Goal: Transaction & Acquisition: Purchase product/service

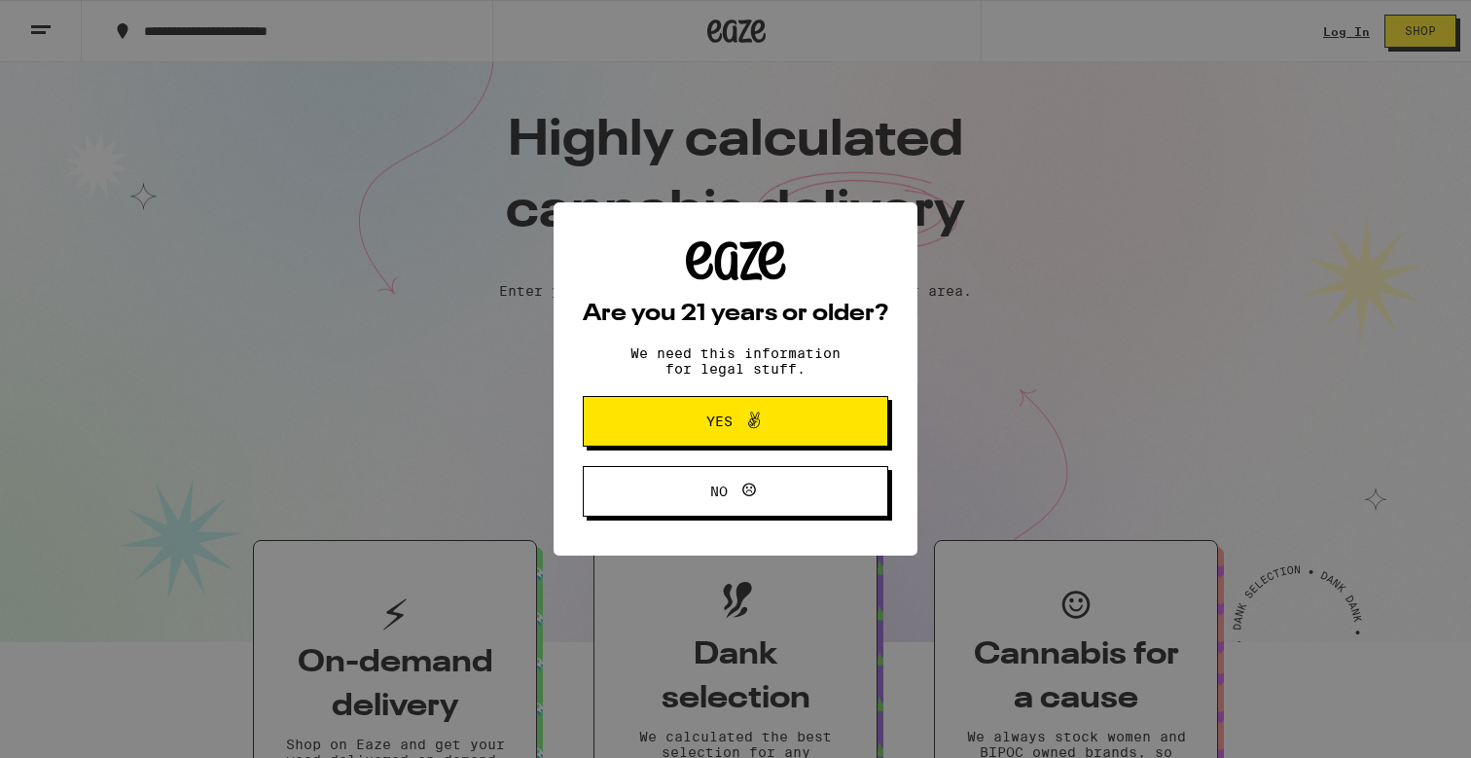
click at [778, 417] on span "Yes" at bounding box center [736, 421] width 148 height 25
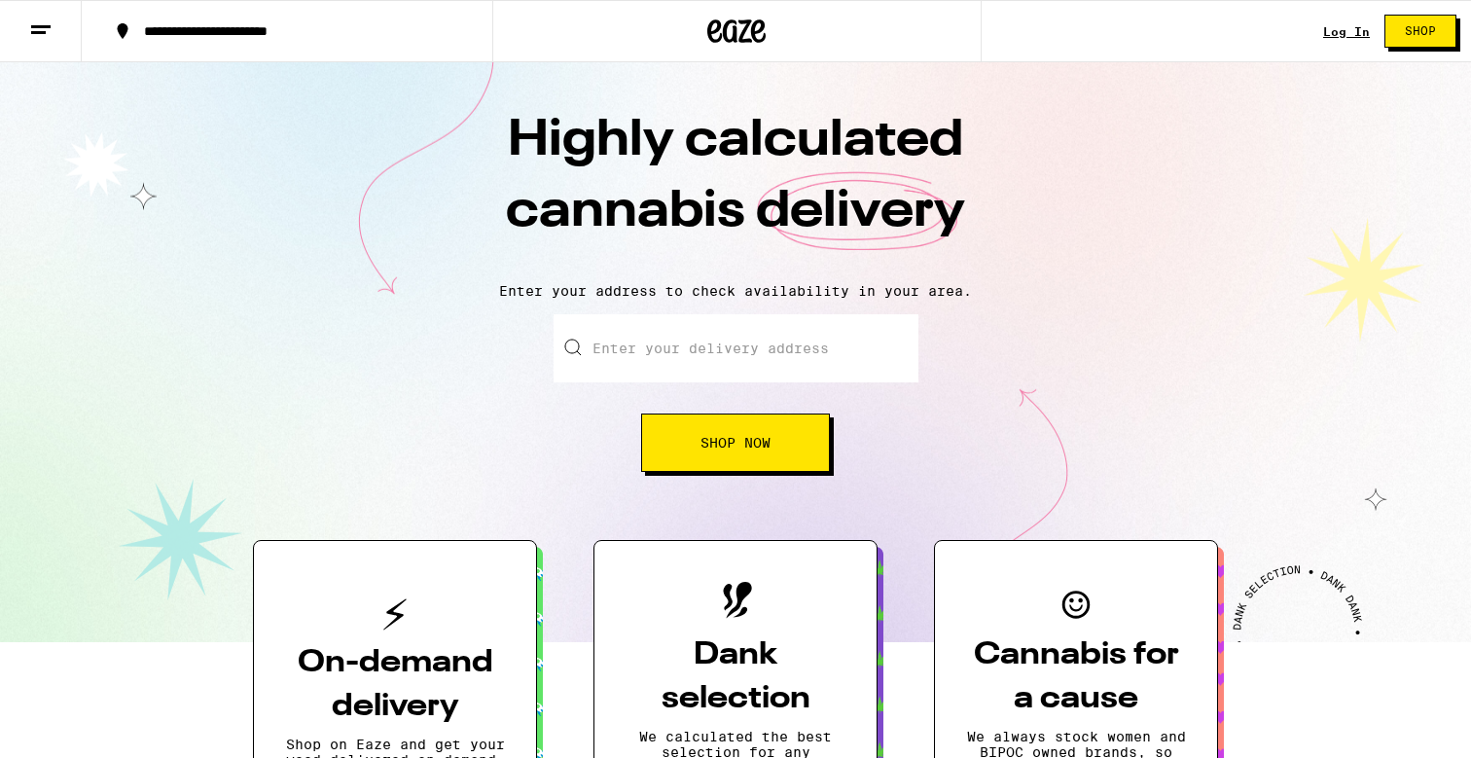
click at [1334, 29] on link "Log In" at bounding box center [1347, 31] width 47 height 13
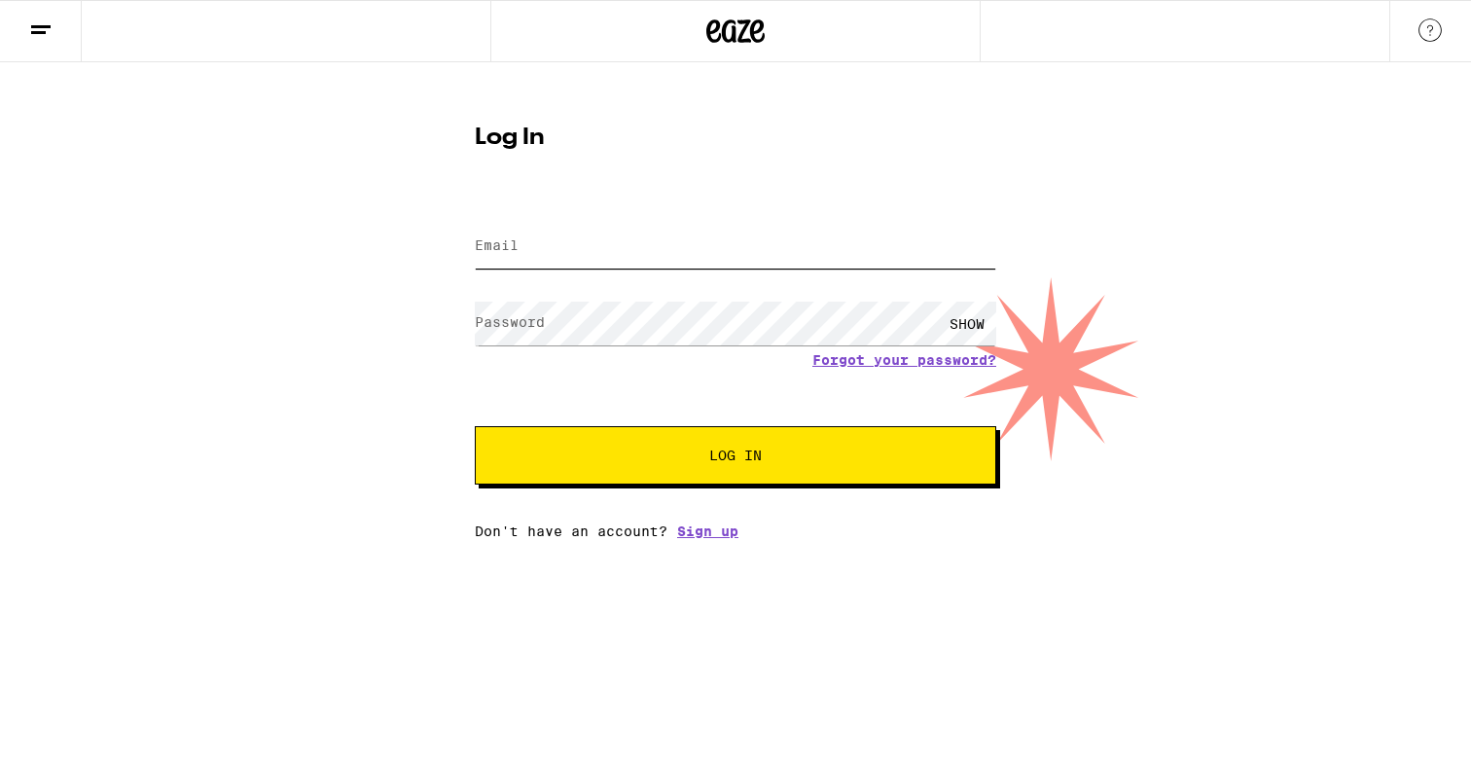
type input "[EMAIL_ADDRESS][DOMAIN_NAME]"
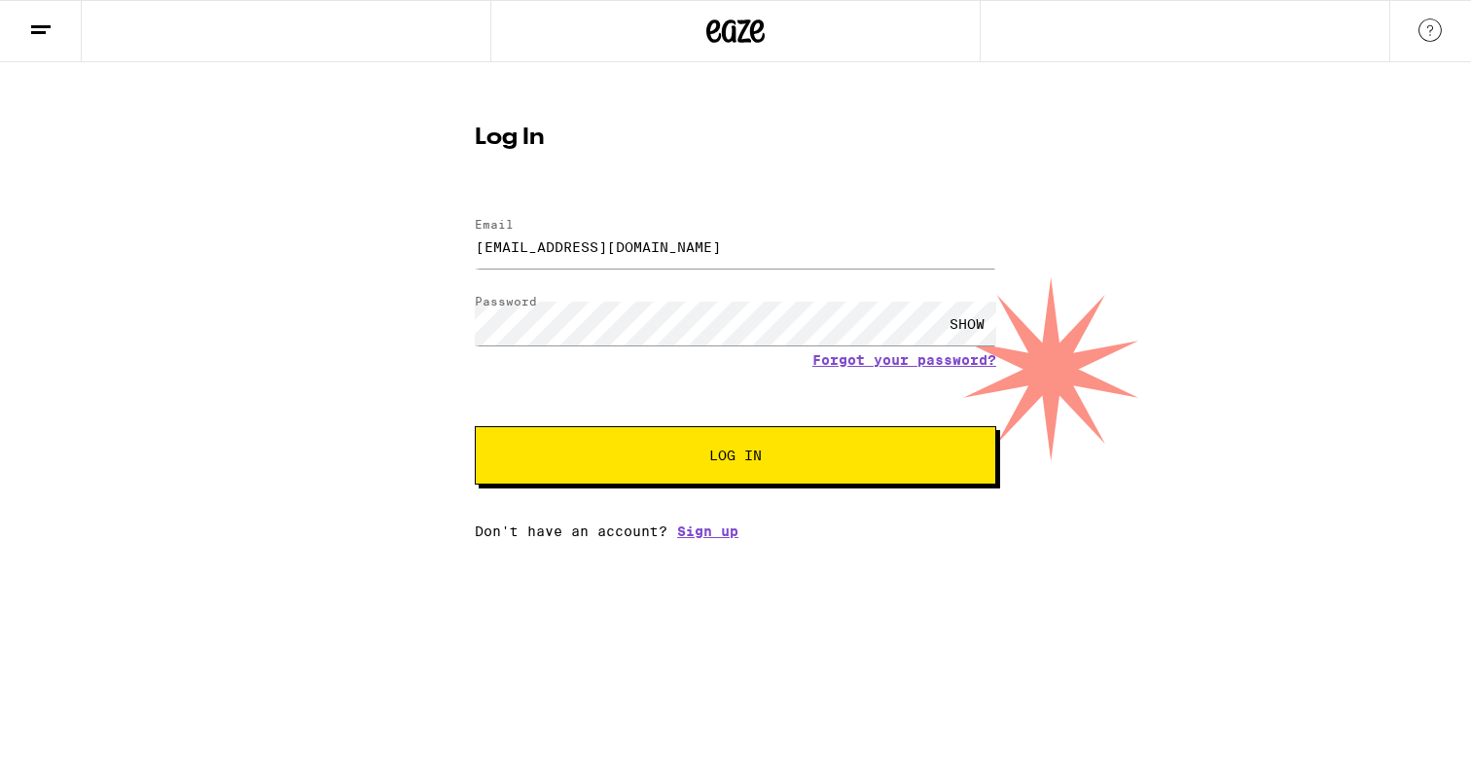
click at [594, 449] on button "Log In" at bounding box center [736, 455] width 522 height 58
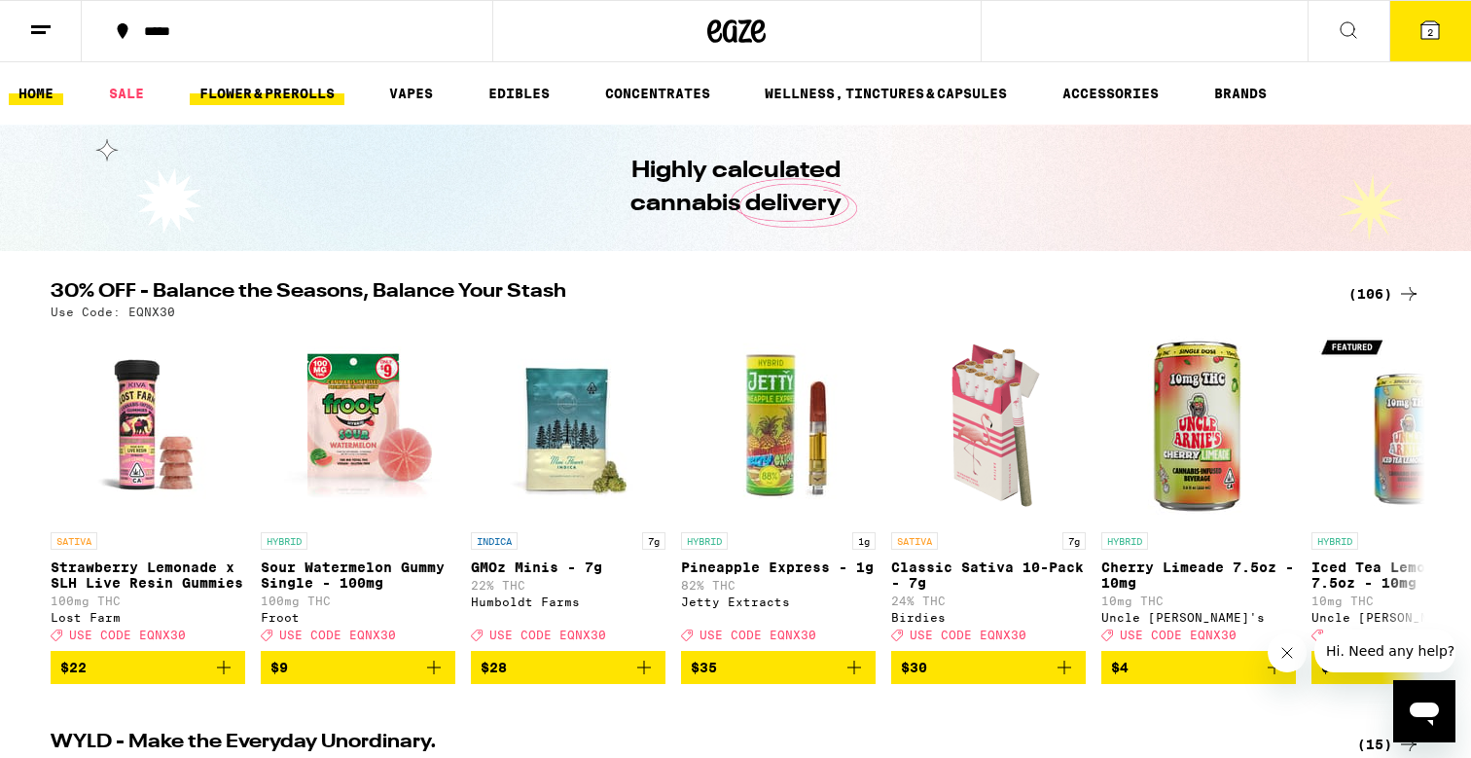
click at [274, 93] on link "FLOWER & PREROLLS" at bounding box center [267, 93] width 155 height 23
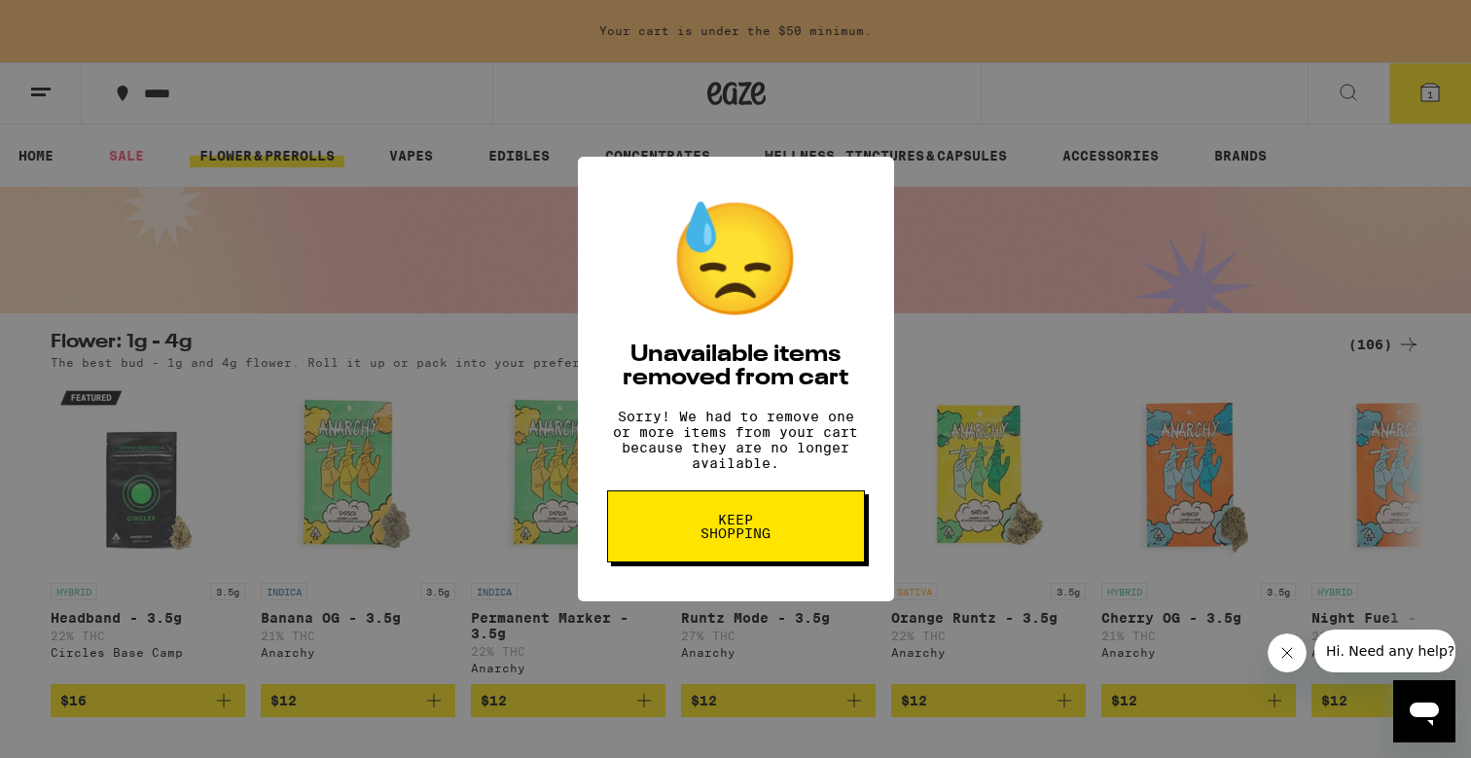
scroll to position [277, 0]
click at [710, 261] on div "😓 Unavailable items removed from cart Sorry! We had to remove one or more items…" at bounding box center [736, 380] width 316 height 446
click at [692, 540] on span "Keep Shopping" at bounding box center [736, 526] width 100 height 27
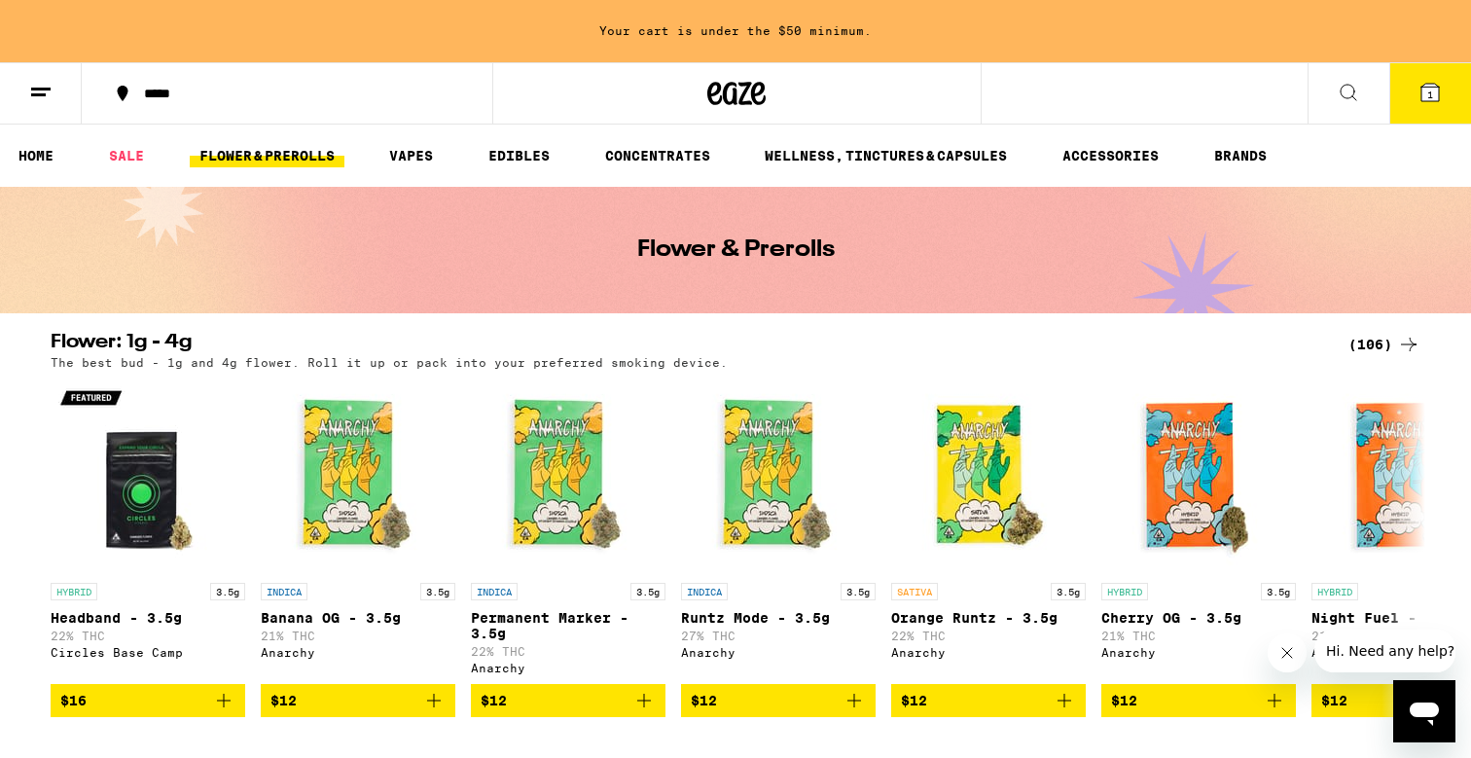
click at [1435, 100] on icon at bounding box center [1431, 93] width 18 height 18
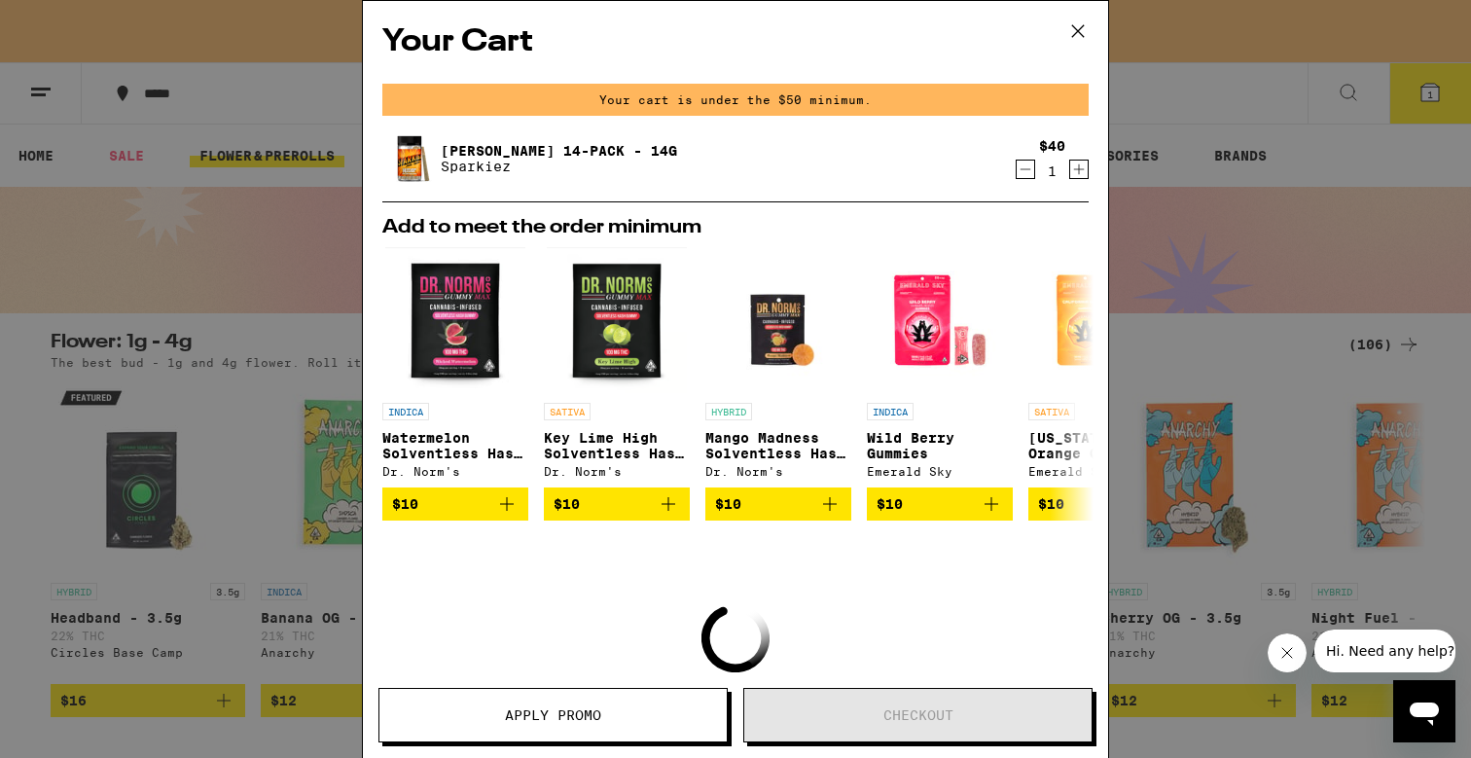
click at [1030, 169] on icon "Decrement" at bounding box center [1026, 169] width 11 height 0
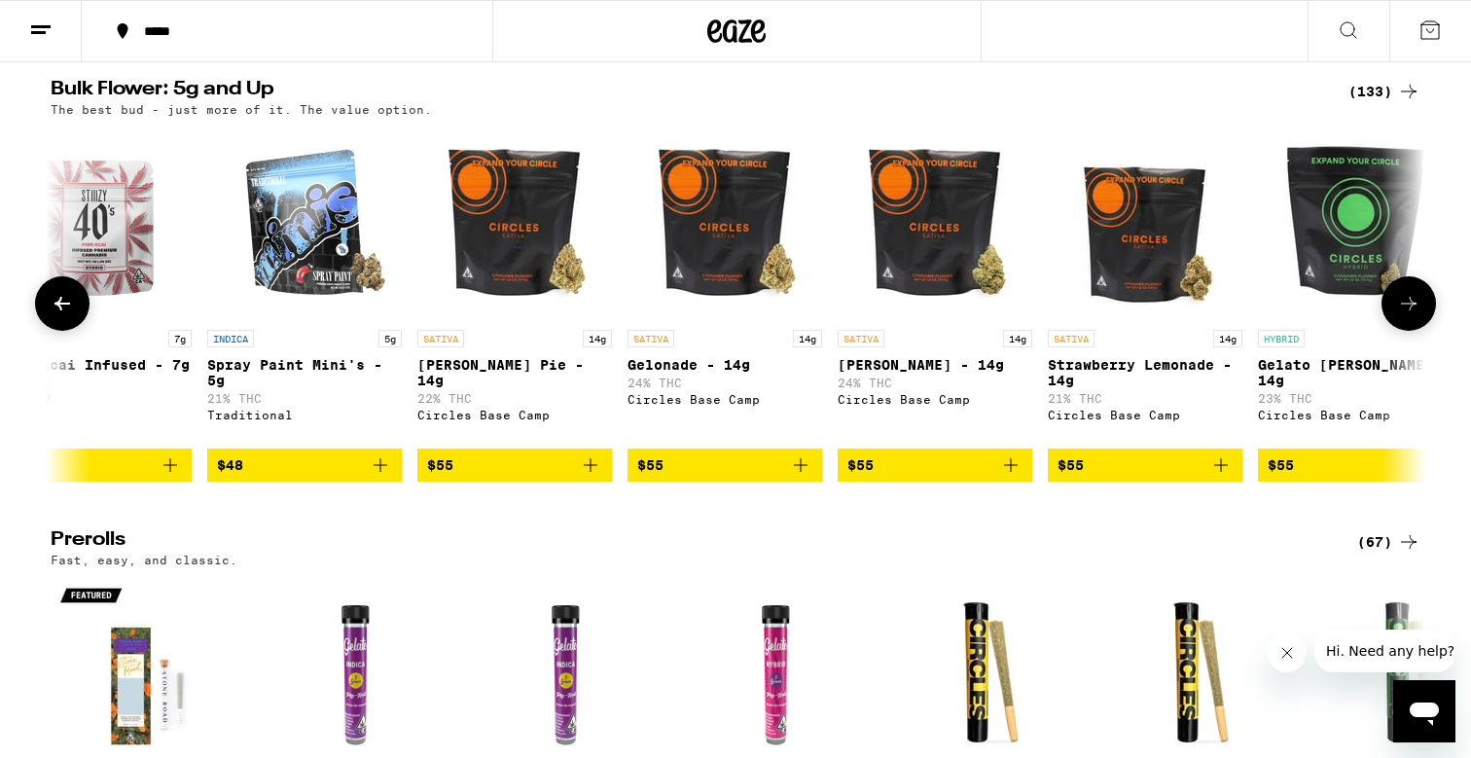
scroll to position [0, 11402]
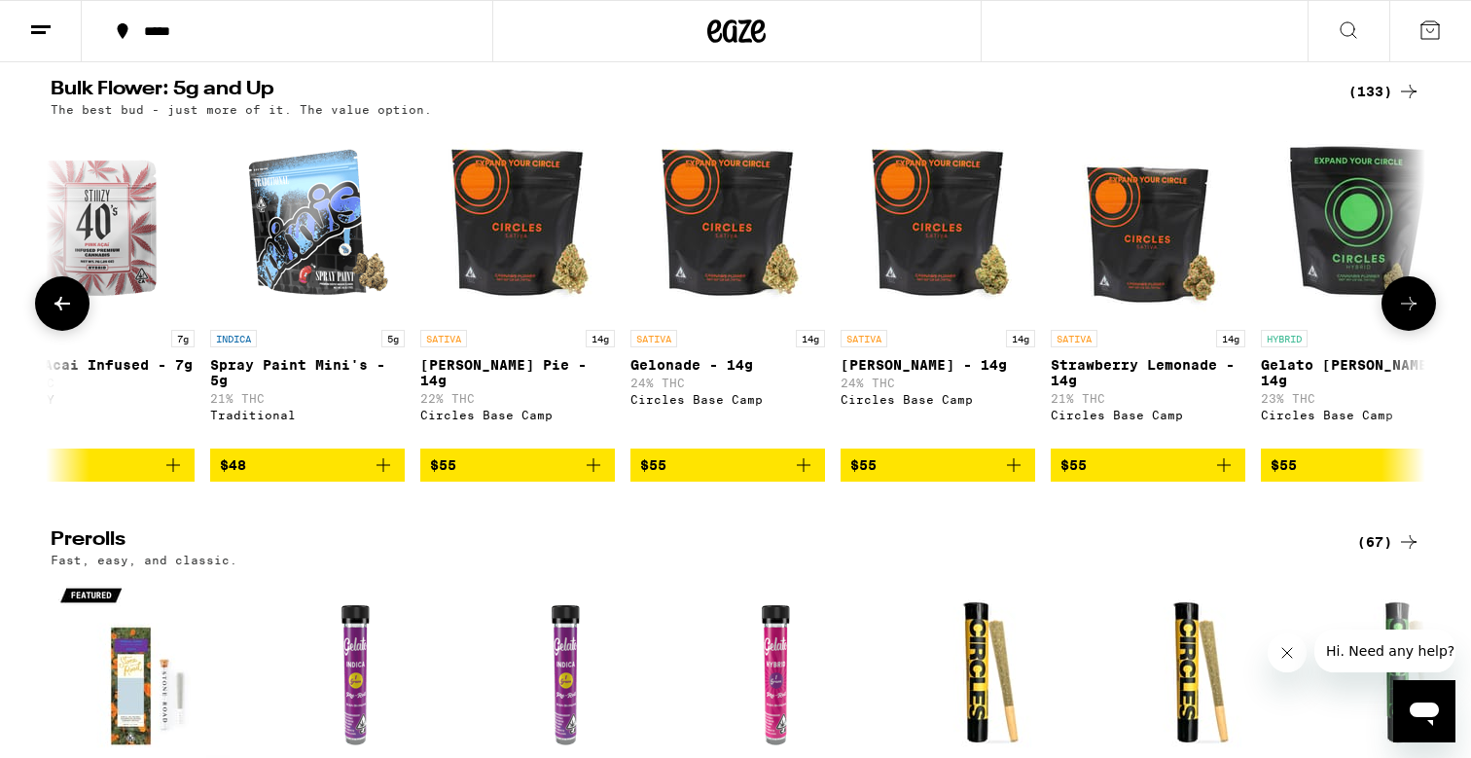
click at [660, 373] on p "Gelonade - 14g" at bounding box center [728, 365] width 195 height 16
click at [1074, 473] on span "$55" at bounding box center [1074, 465] width 26 height 16
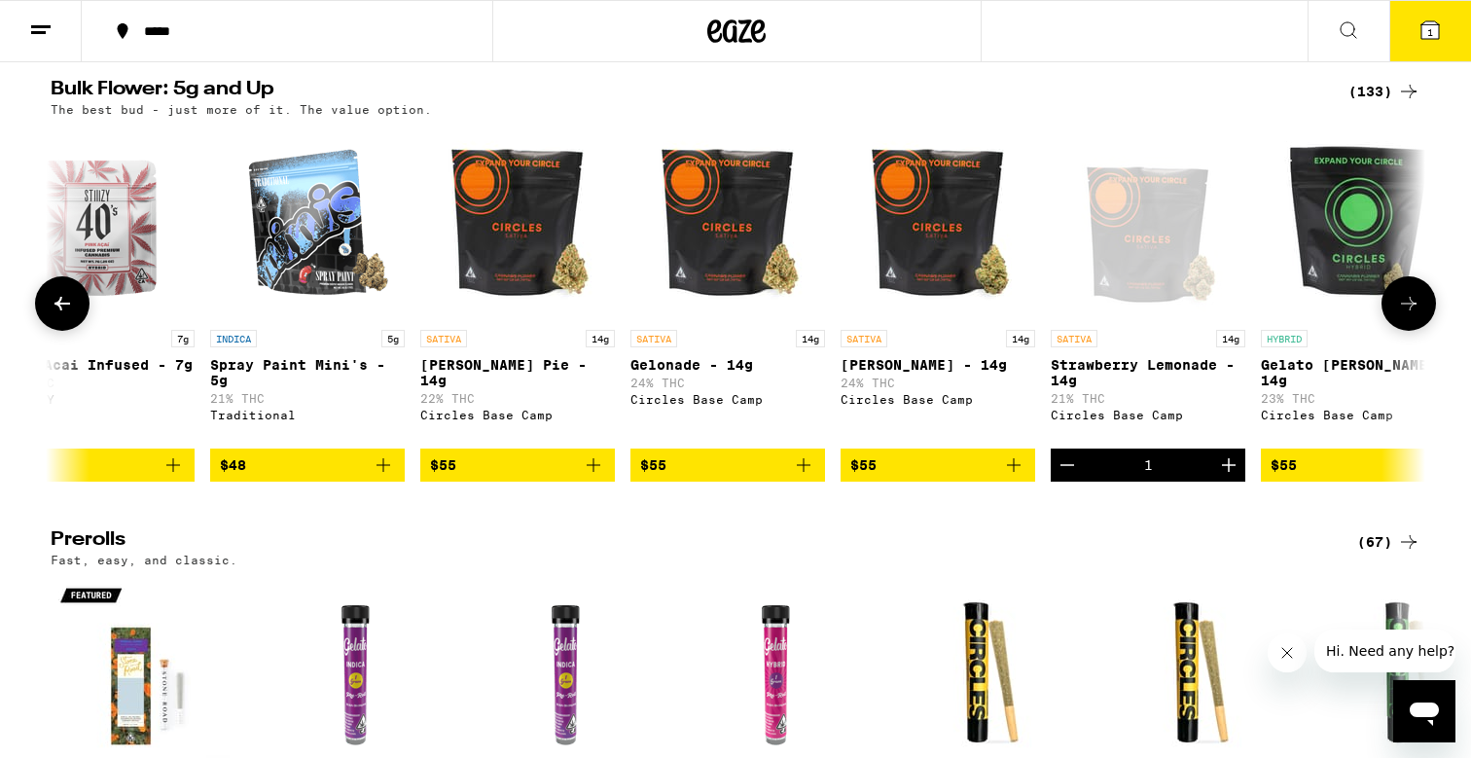
click at [1072, 477] on icon "Decrement" at bounding box center [1067, 465] width 23 height 23
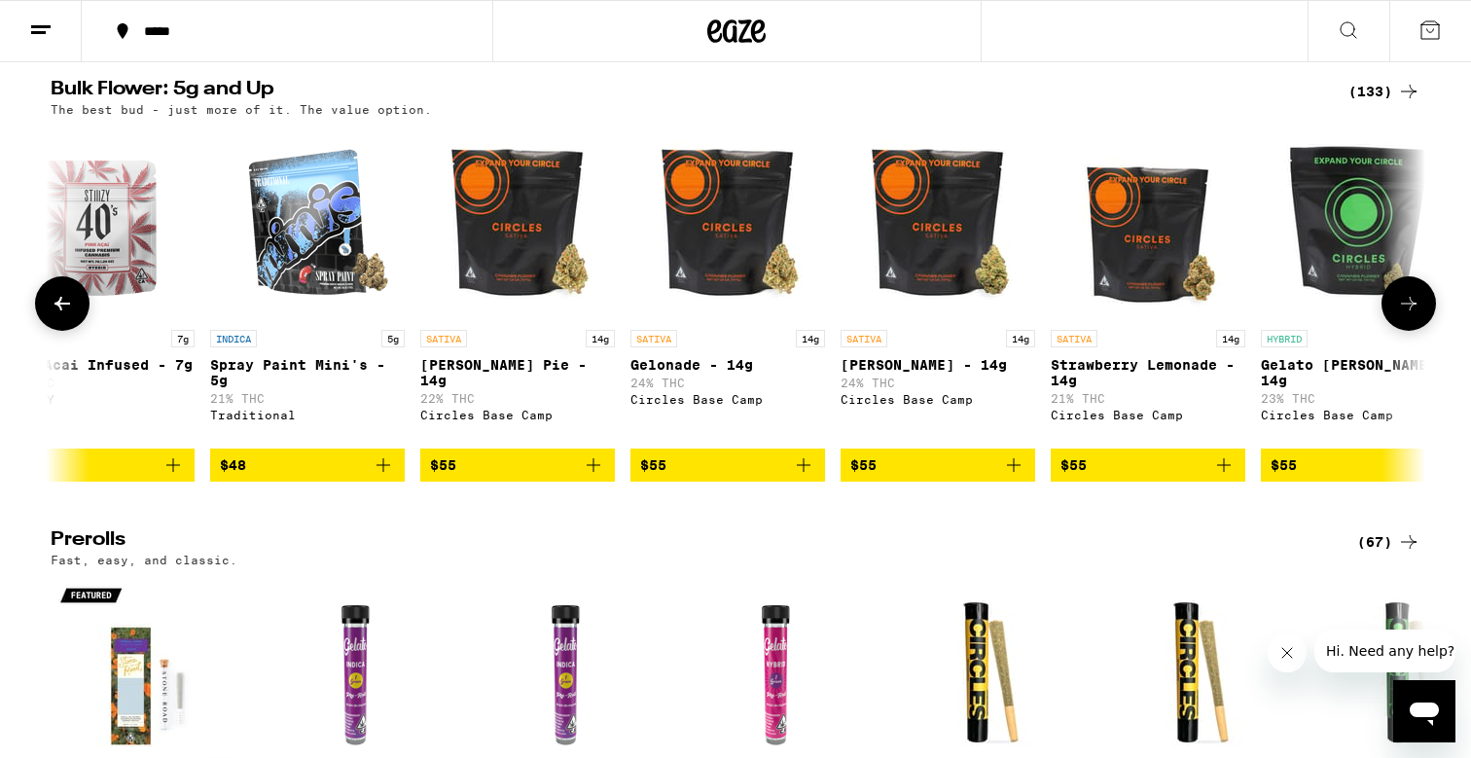
click at [1113, 336] on link "SATIVA 14g Strawberry Lemonade - 14g 21% THC Circles Base Camp" at bounding box center [1148, 287] width 195 height 323
click at [1102, 477] on span "$55" at bounding box center [1148, 465] width 175 height 23
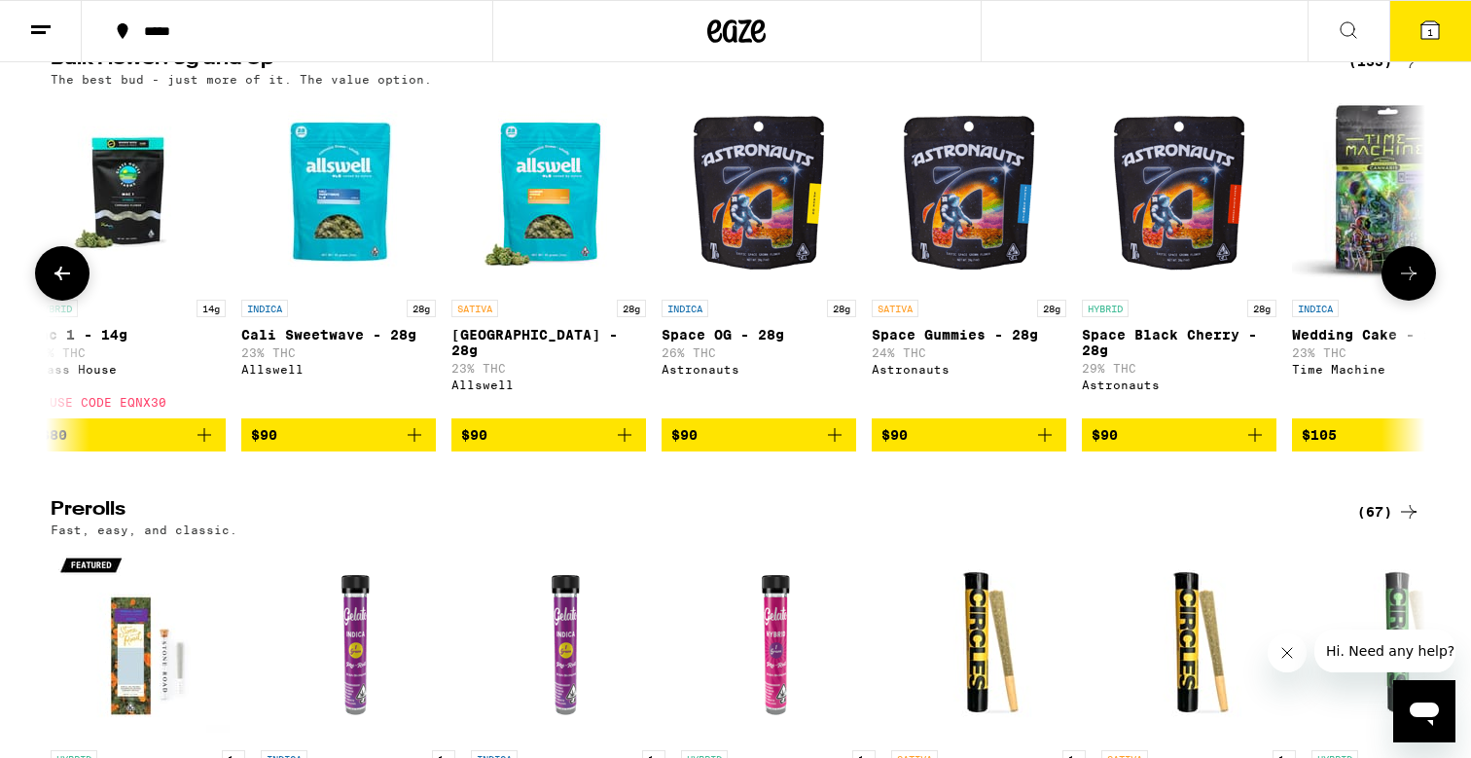
scroll to position [0, 20412]
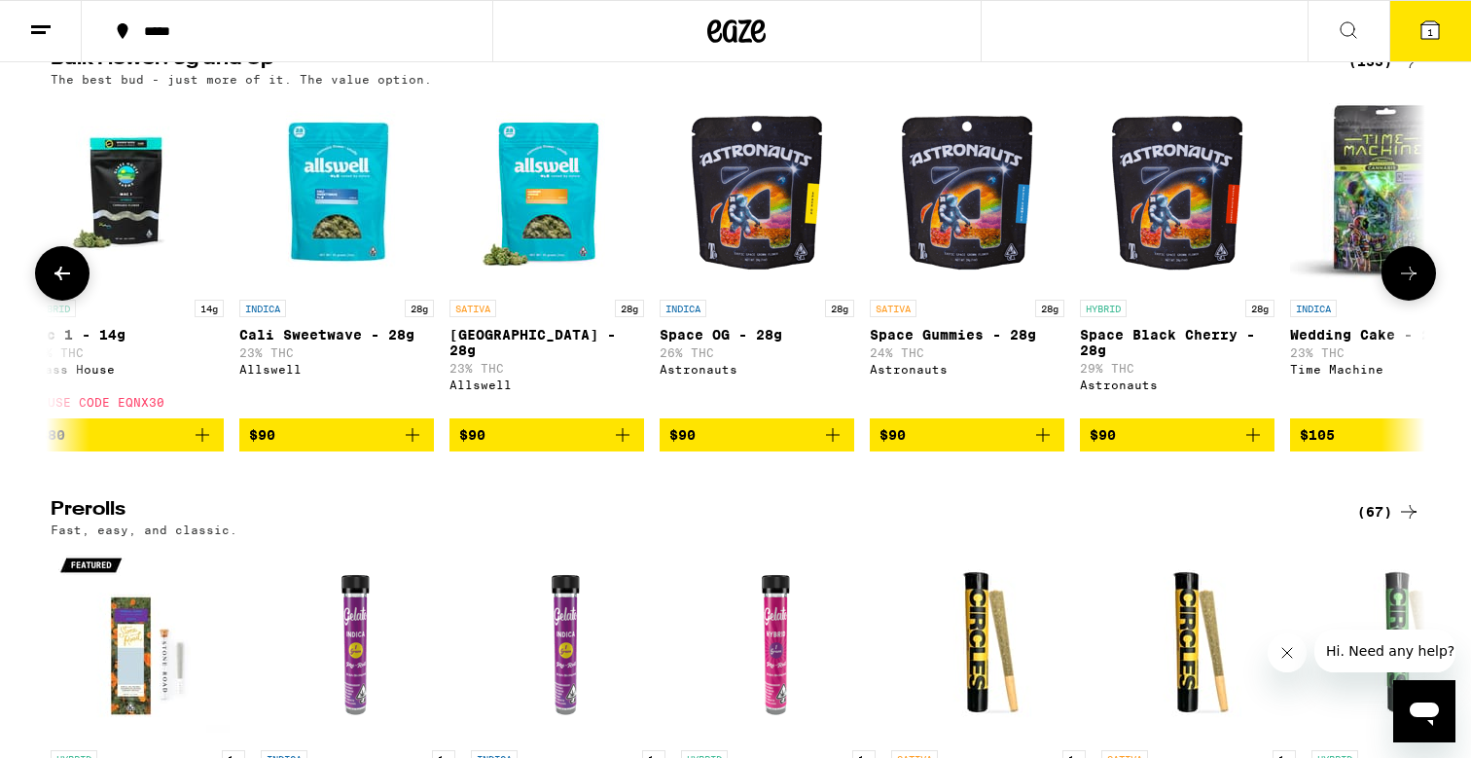
click at [961, 363] on div "SATIVA 28g Space Gummies - 28g 24% THC Astronauts" at bounding box center [967, 354] width 195 height 109
click at [1098, 358] on p "Space Black Cherry - 28g" at bounding box center [1177, 342] width 195 height 31
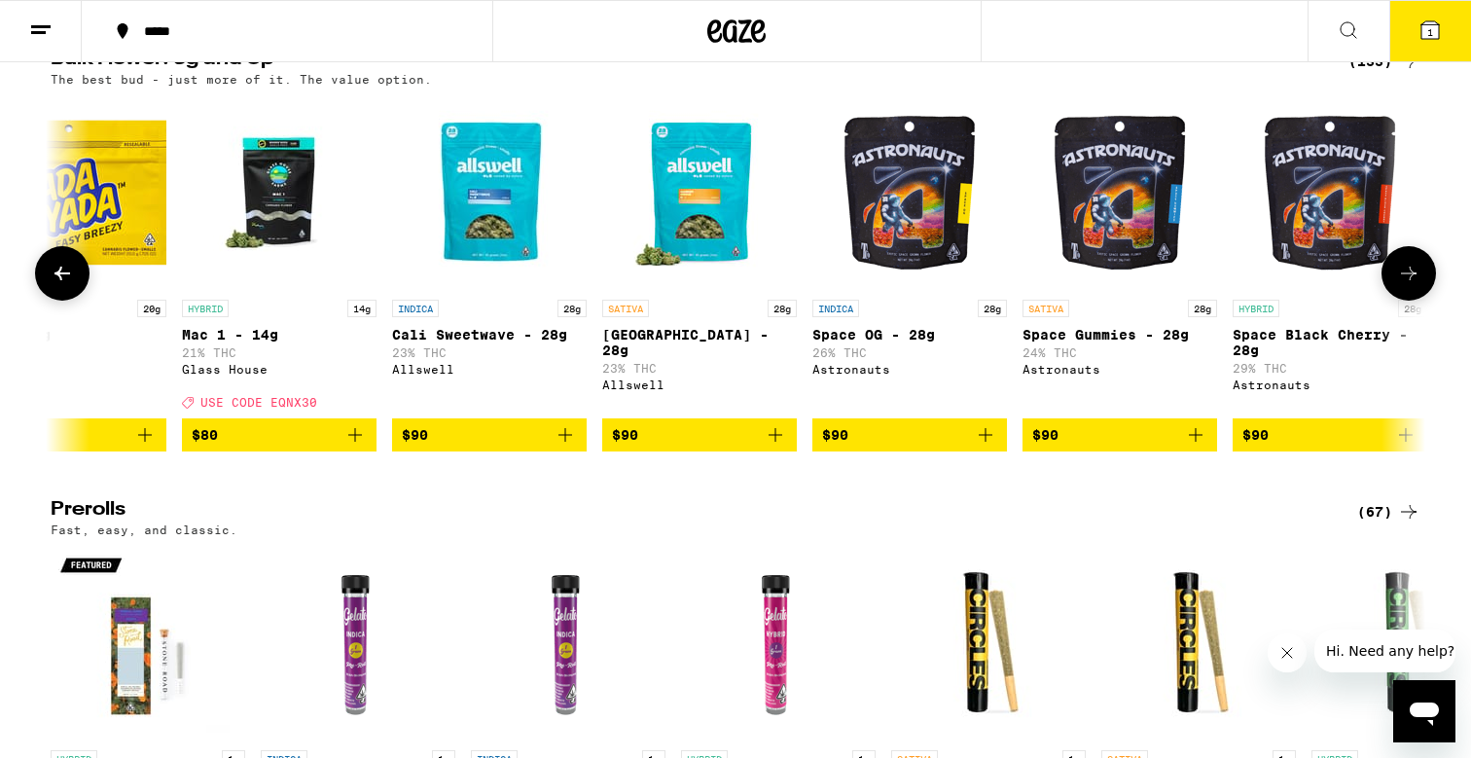
scroll to position [0, 20256]
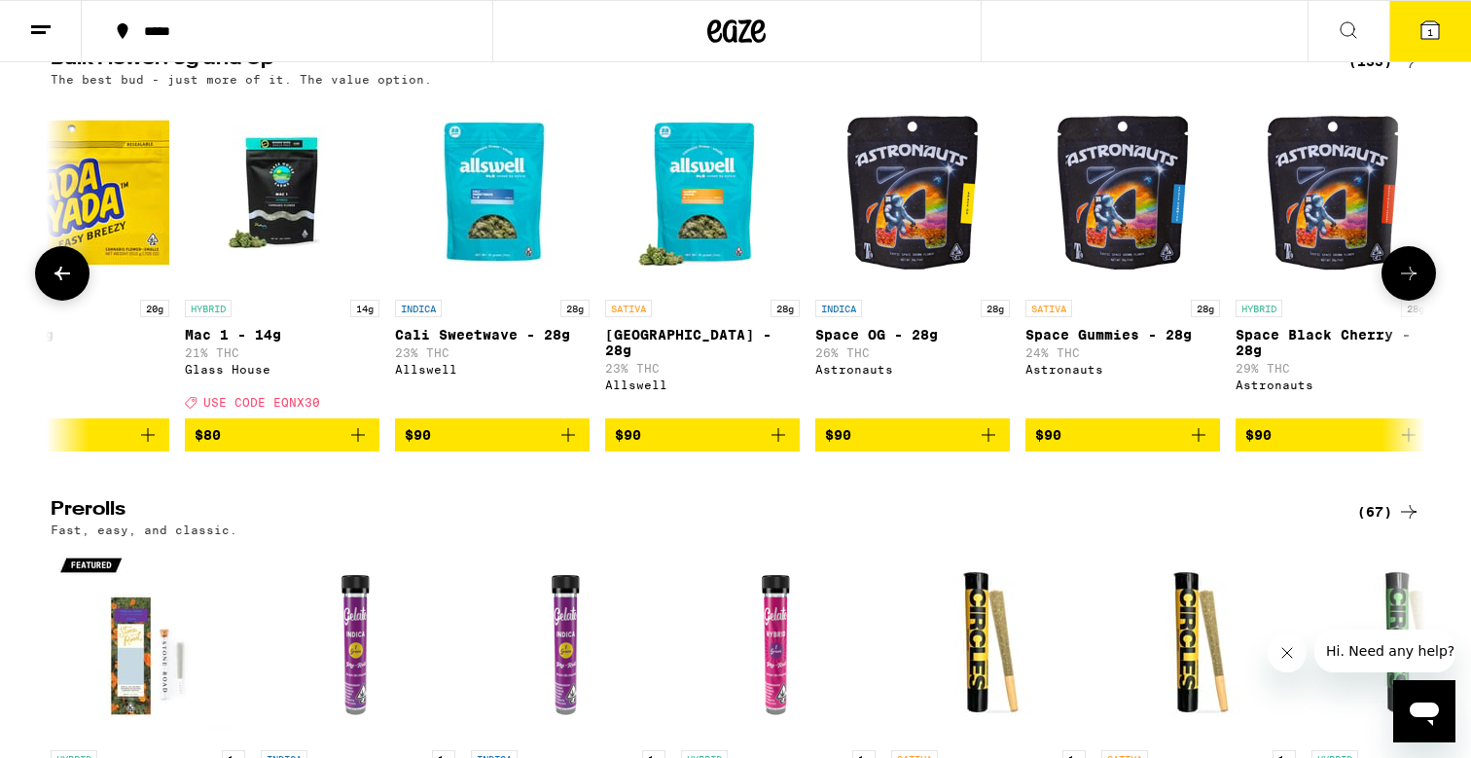
click at [653, 347] on p "[GEOGRAPHIC_DATA] - 28g" at bounding box center [702, 342] width 195 height 31
click at [648, 351] on p "[GEOGRAPHIC_DATA] - 28g" at bounding box center [702, 342] width 195 height 31
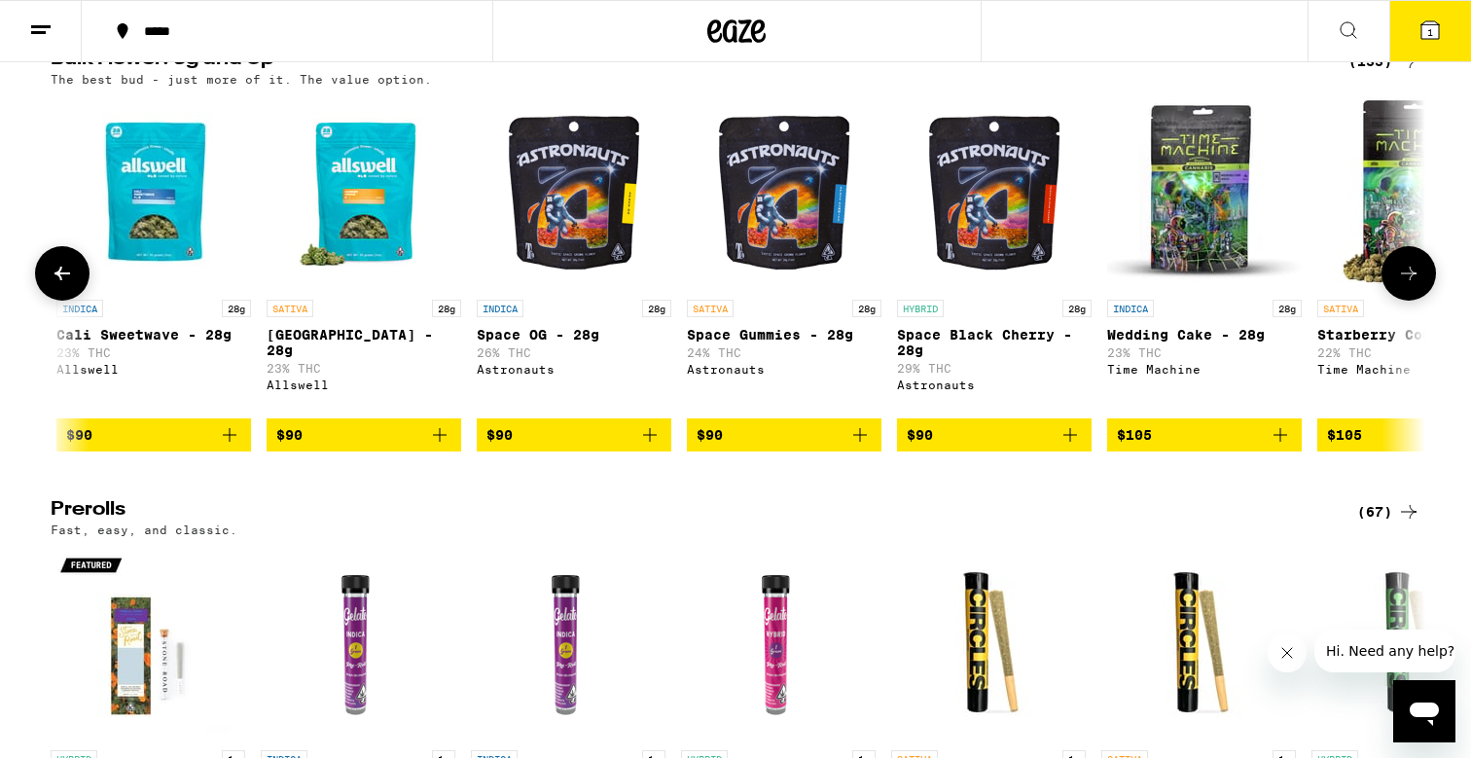
scroll to position [0, 20596]
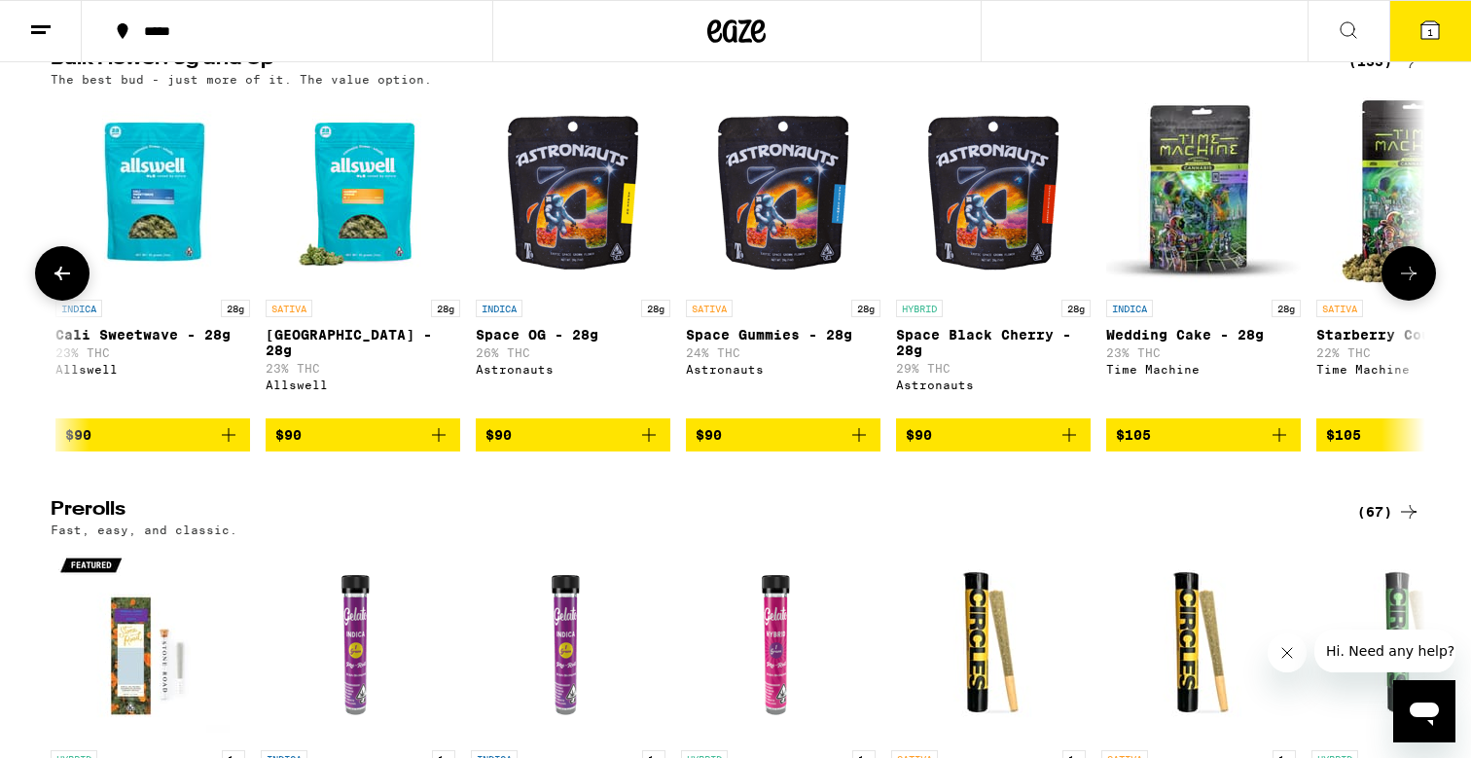
click at [771, 342] on div "SATIVA 28g Space Gummies - 28g 24% THC Astronauts" at bounding box center [783, 354] width 195 height 109
click at [974, 278] on img "Open page for Space Black Cherry - 28g from Astronauts" at bounding box center [993, 192] width 195 height 195
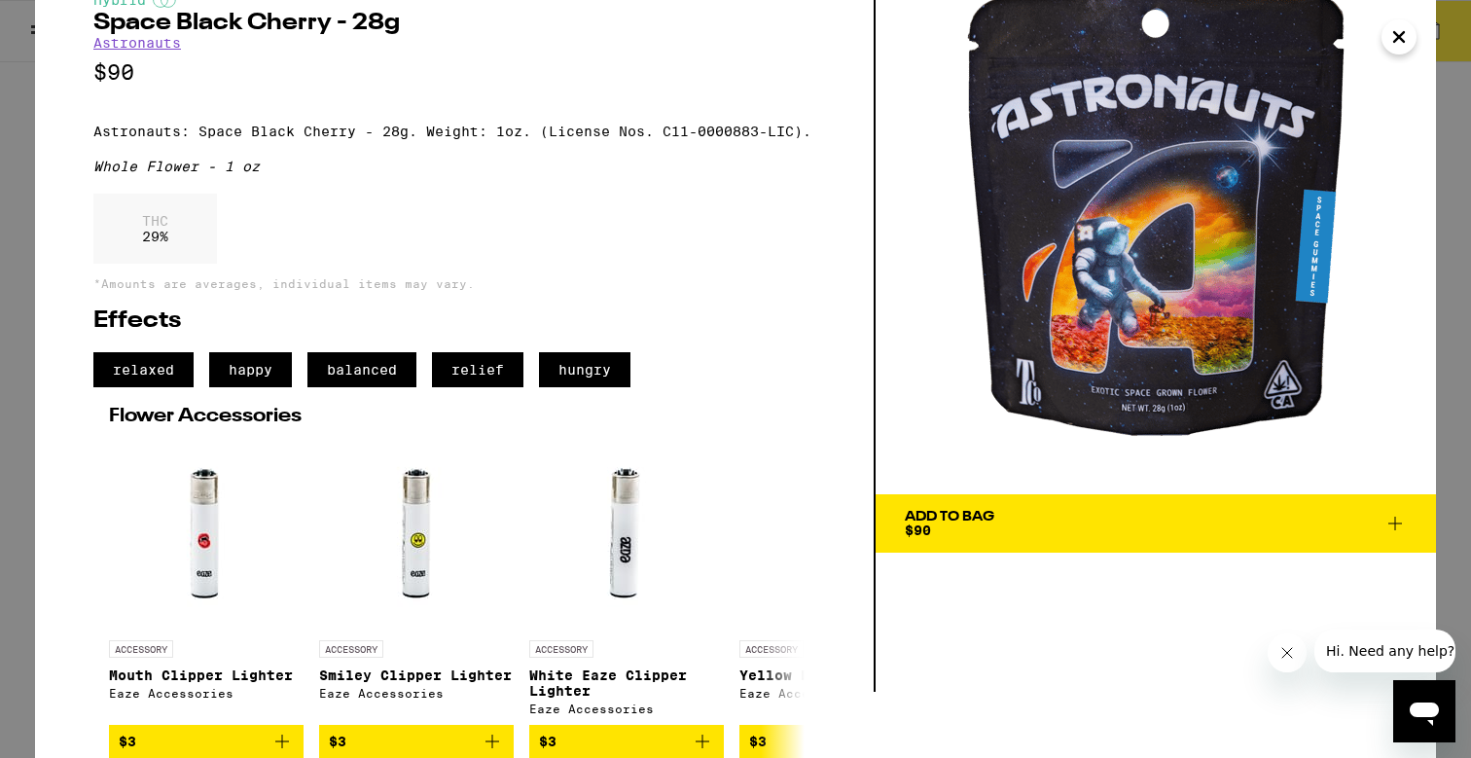
scroll to position [93, 0]
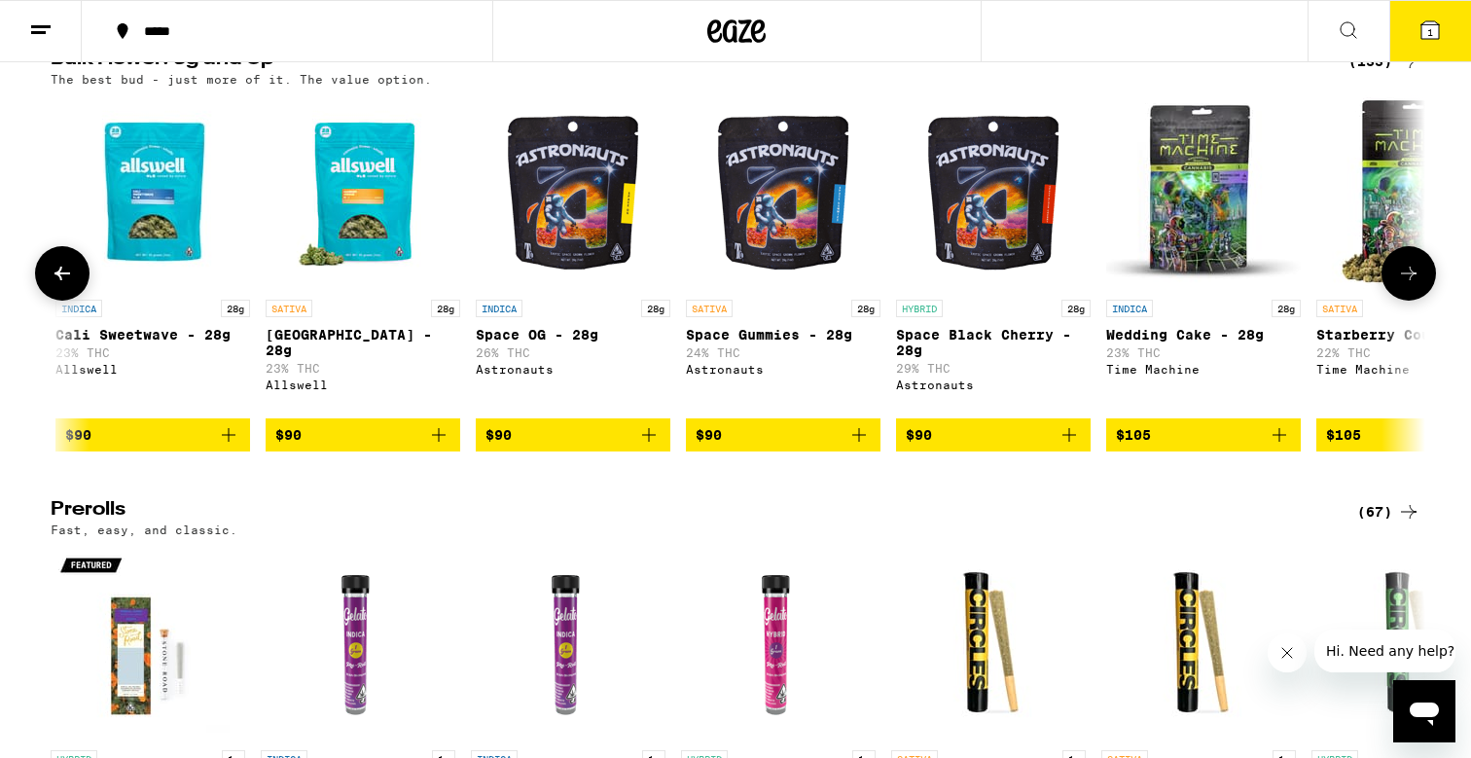
click at [989, 447] on span "$90" at bounding box center [993, 434] width 175 height 23
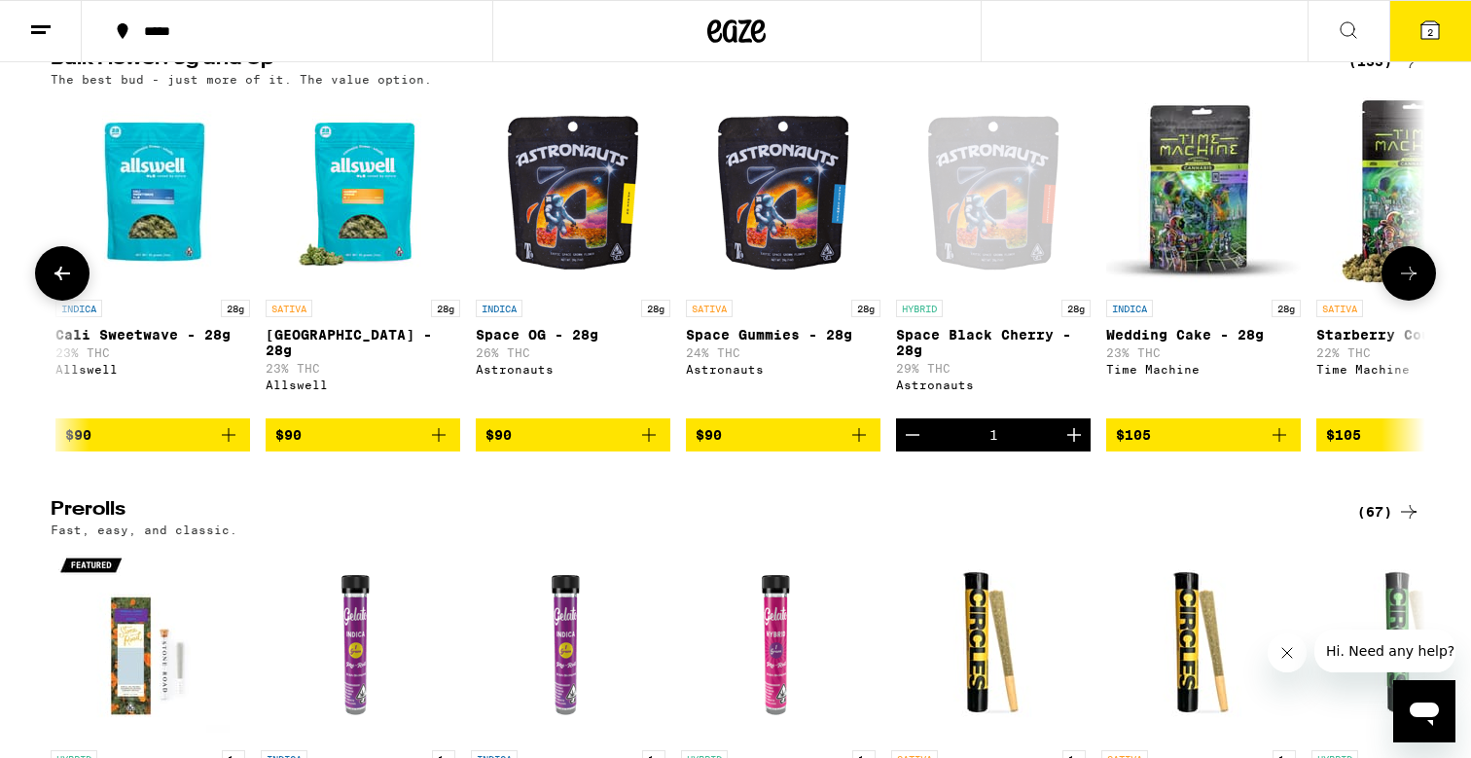
click at [777, 447] on span "$90" at bounding box center [783, 434] width 175 height 23
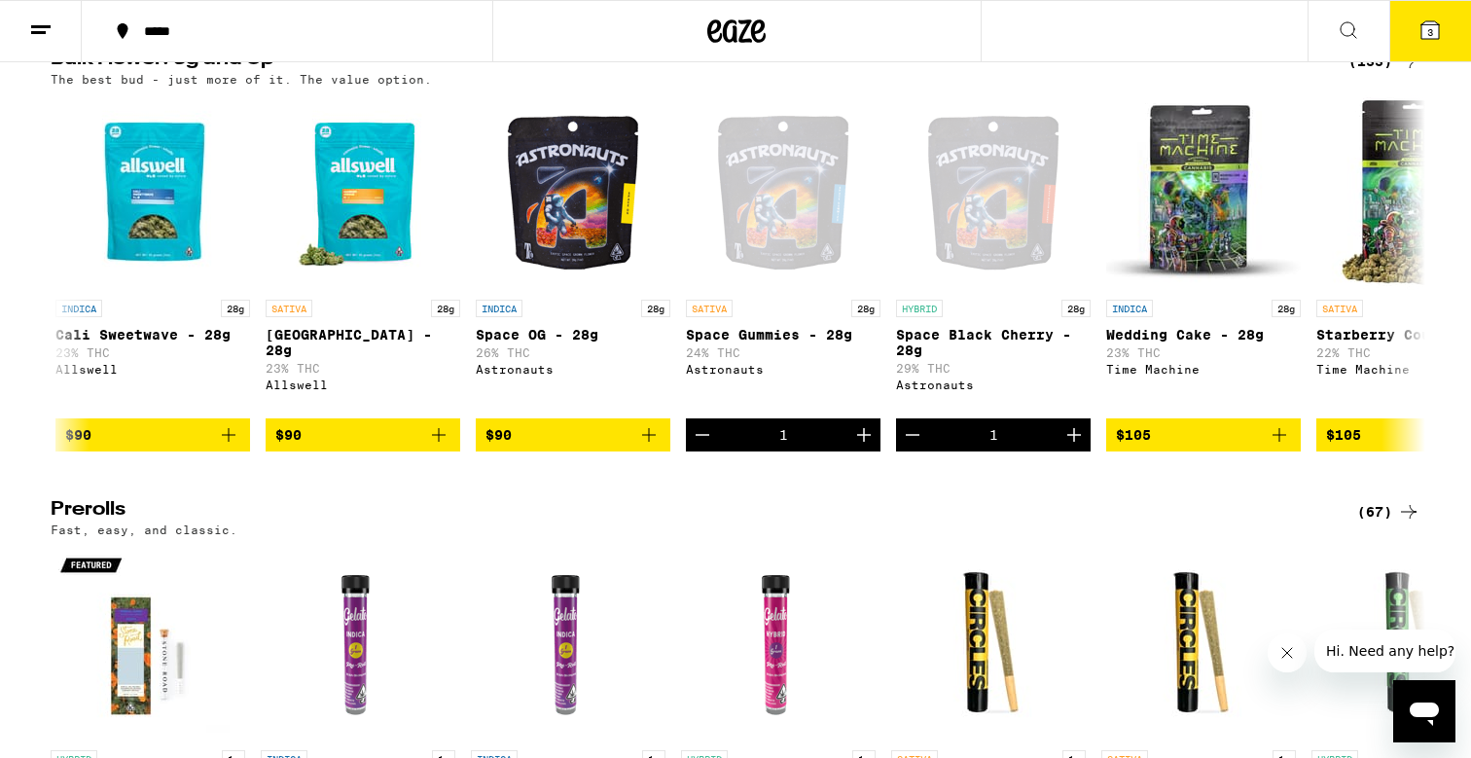
click at [1429, 24] on icon at bounding box center [1431, 30] width 18 height 18
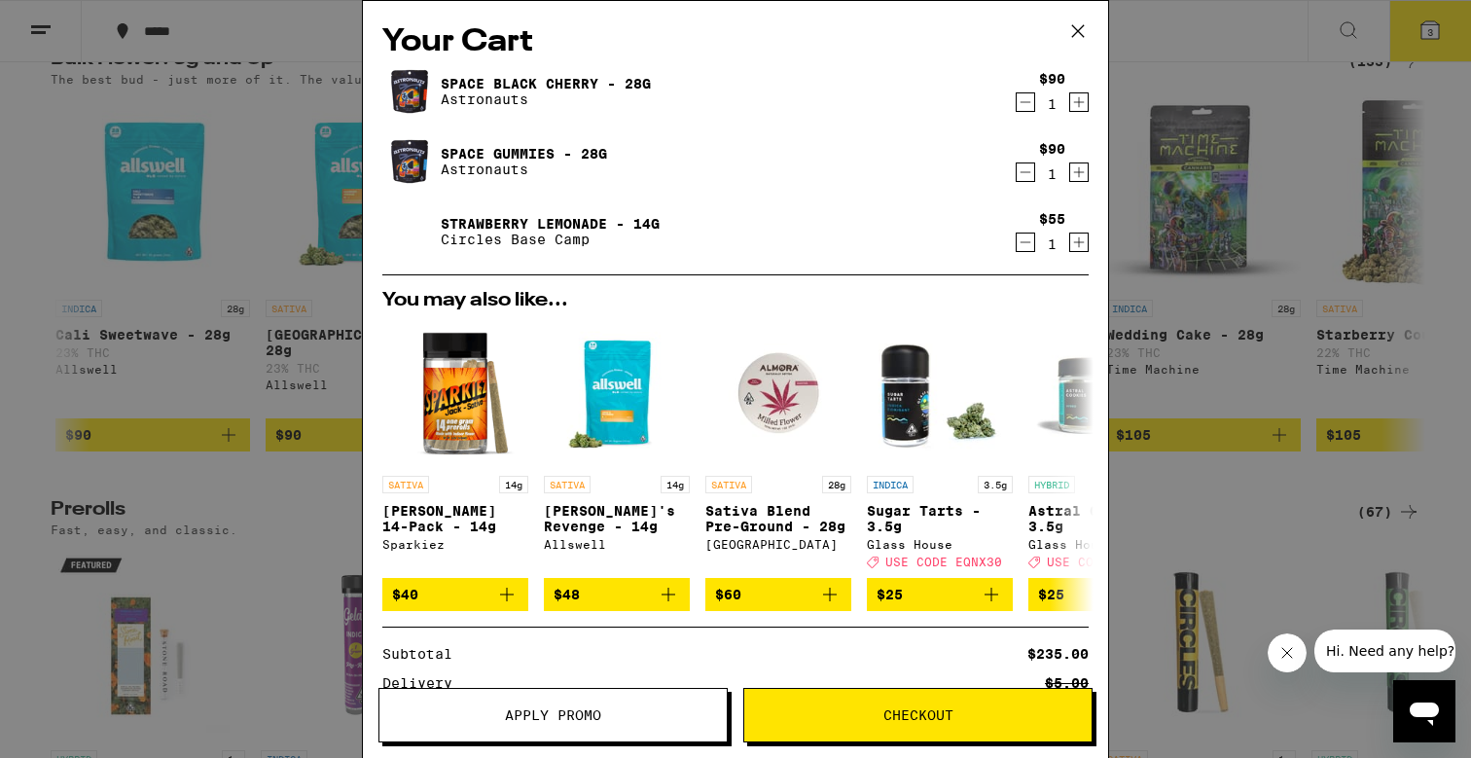
click at [1030, 245] on icon "Decrement" at bounding box center [1026, 242] width 18 height 23
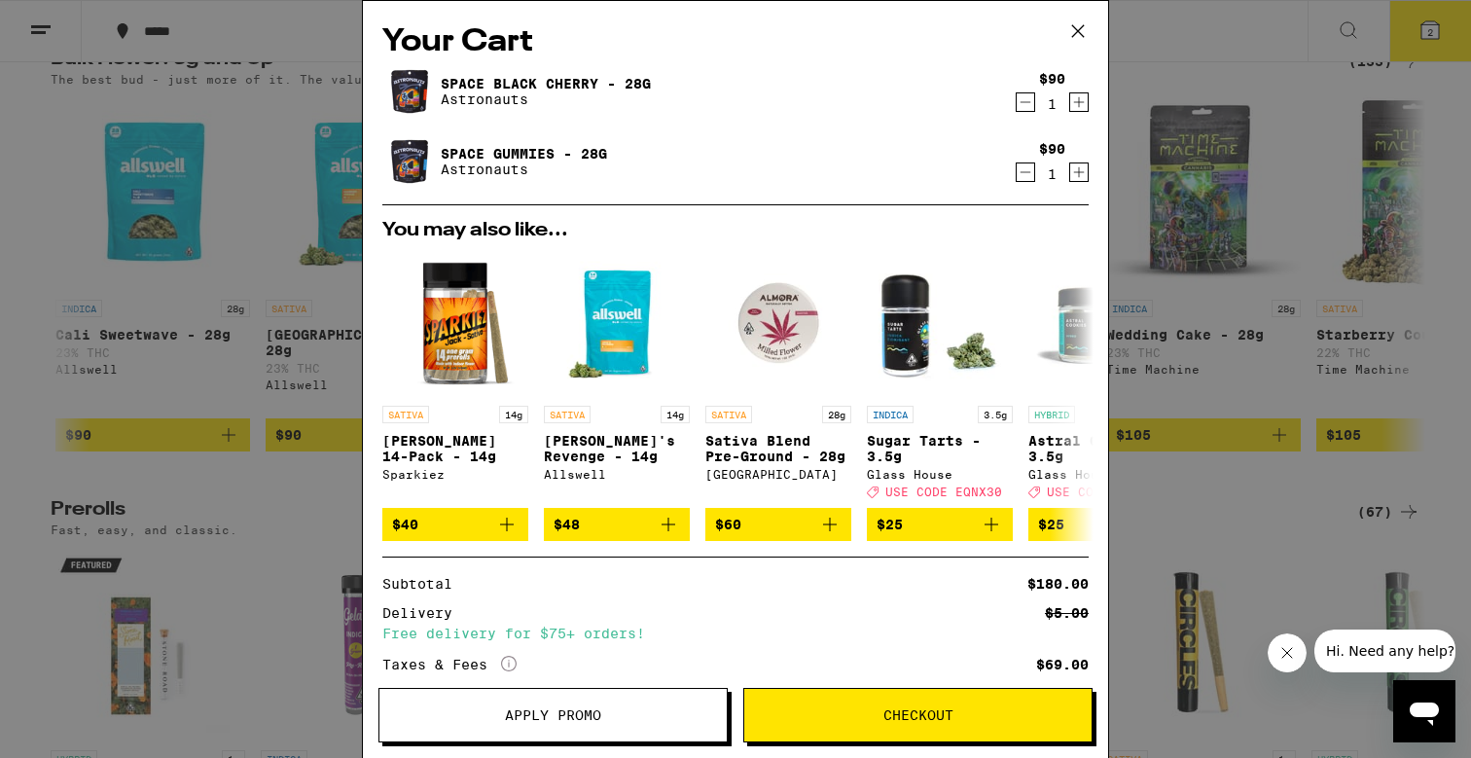
click at [1023, 173] on icon "Decrement" at bounding box center [1026, 172] width 18 height 23
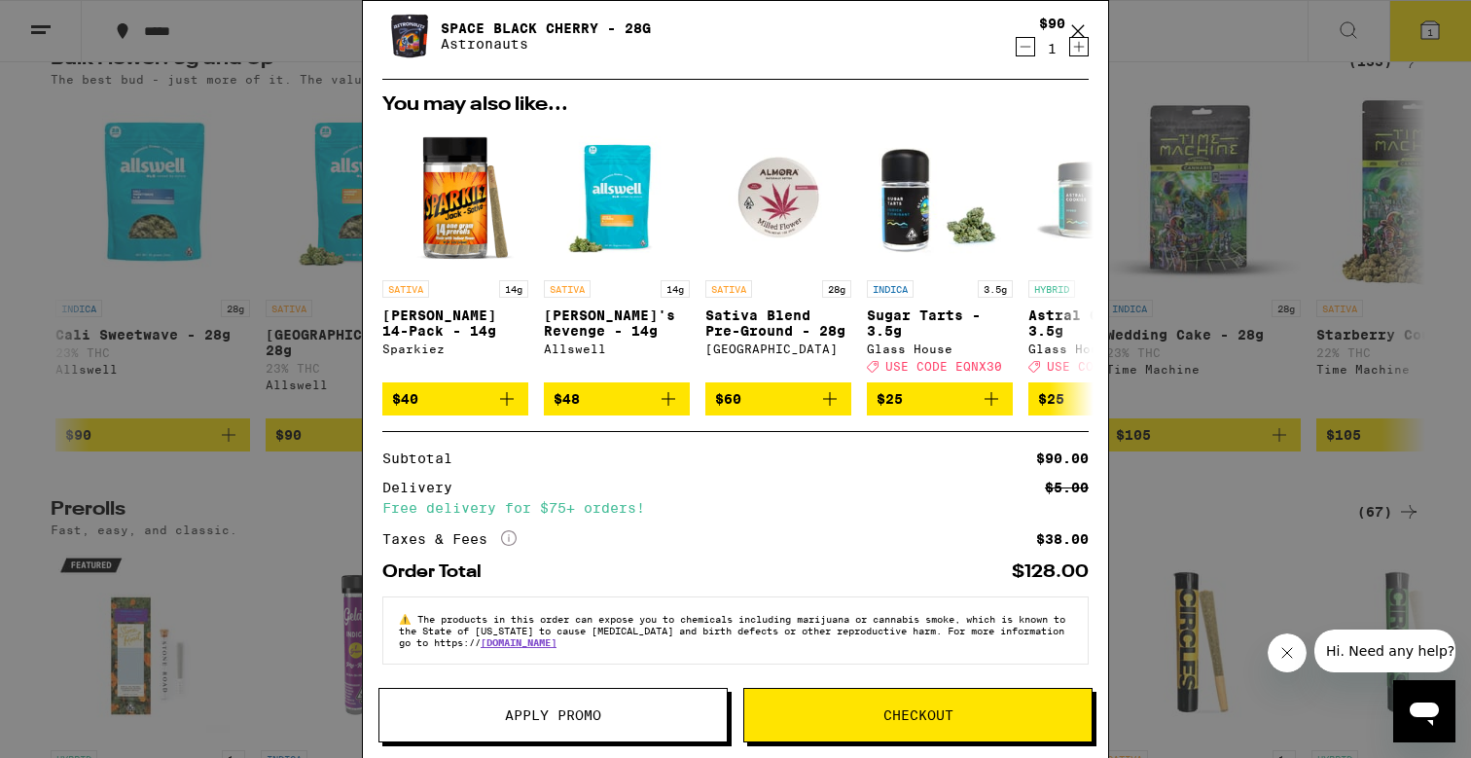
scroll to position [70, 0]
click at [861, 706] on button "Checkout" at bounding box center [918, 715] width 349 height 54
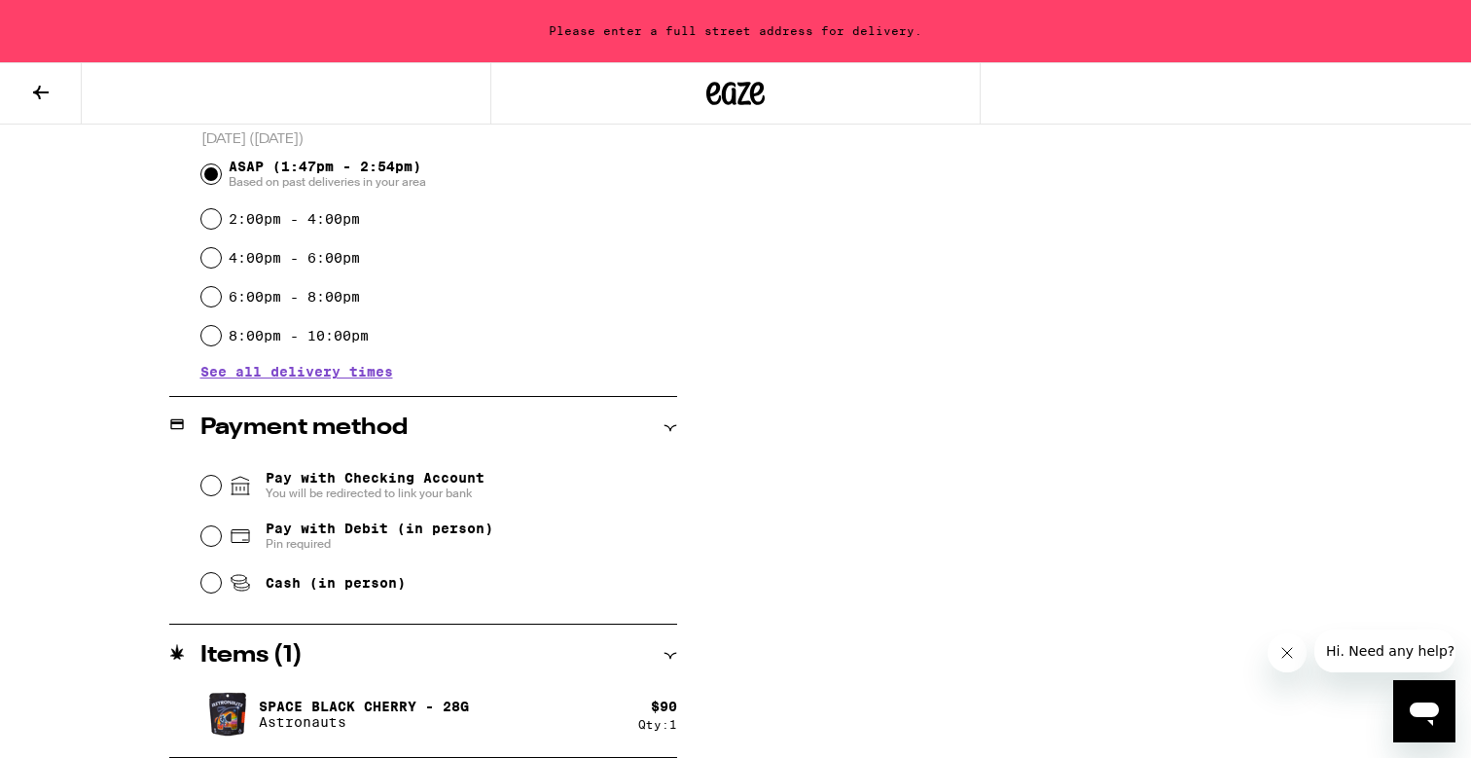
scroll to position [537, 0]
click at [210, 592] on input "Cash (in person)" at bounding box center [210, 582] width 19 height 19
radio input "true"
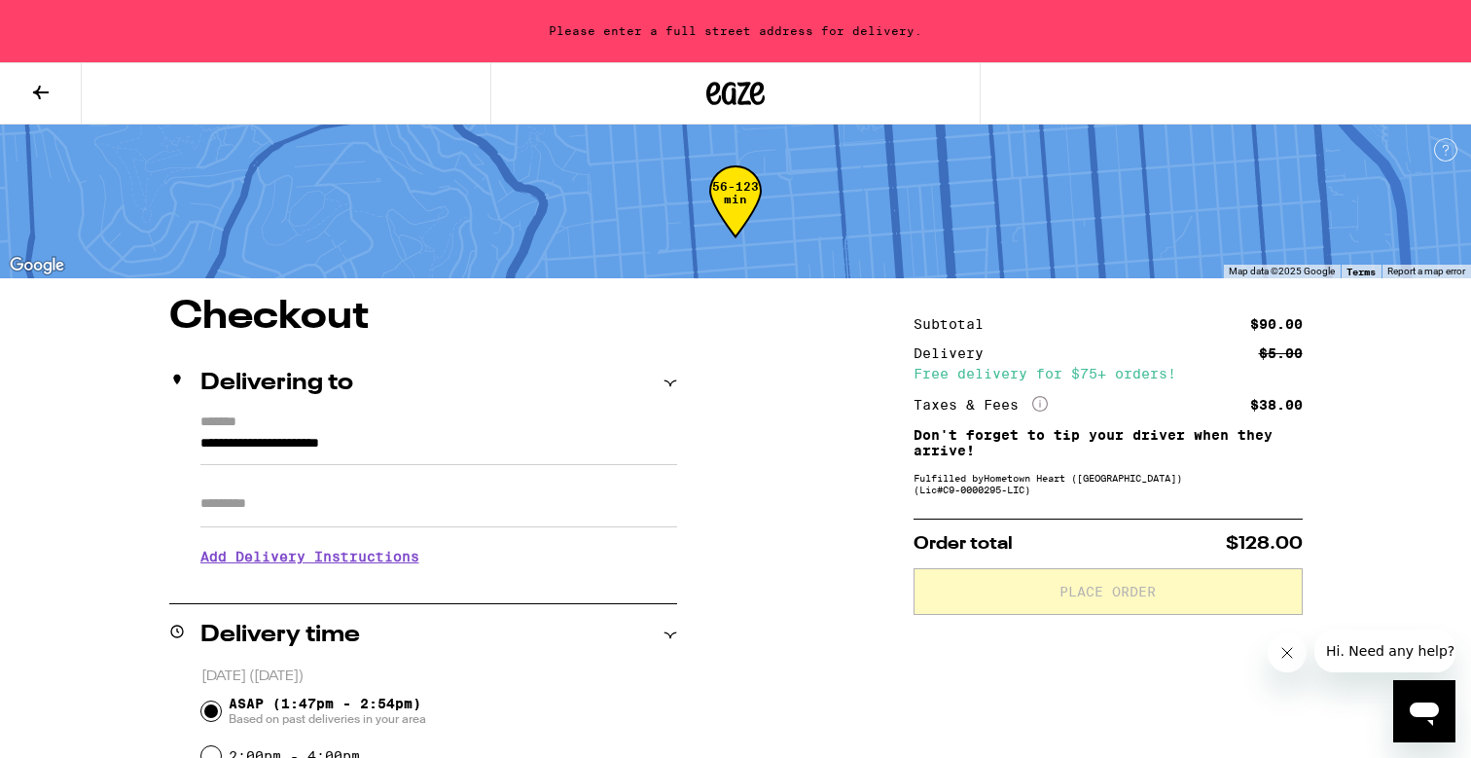
scroll to position [0, 0]
click at [43, 92] on icon at bounding box center [41, 93] width 16 height 14
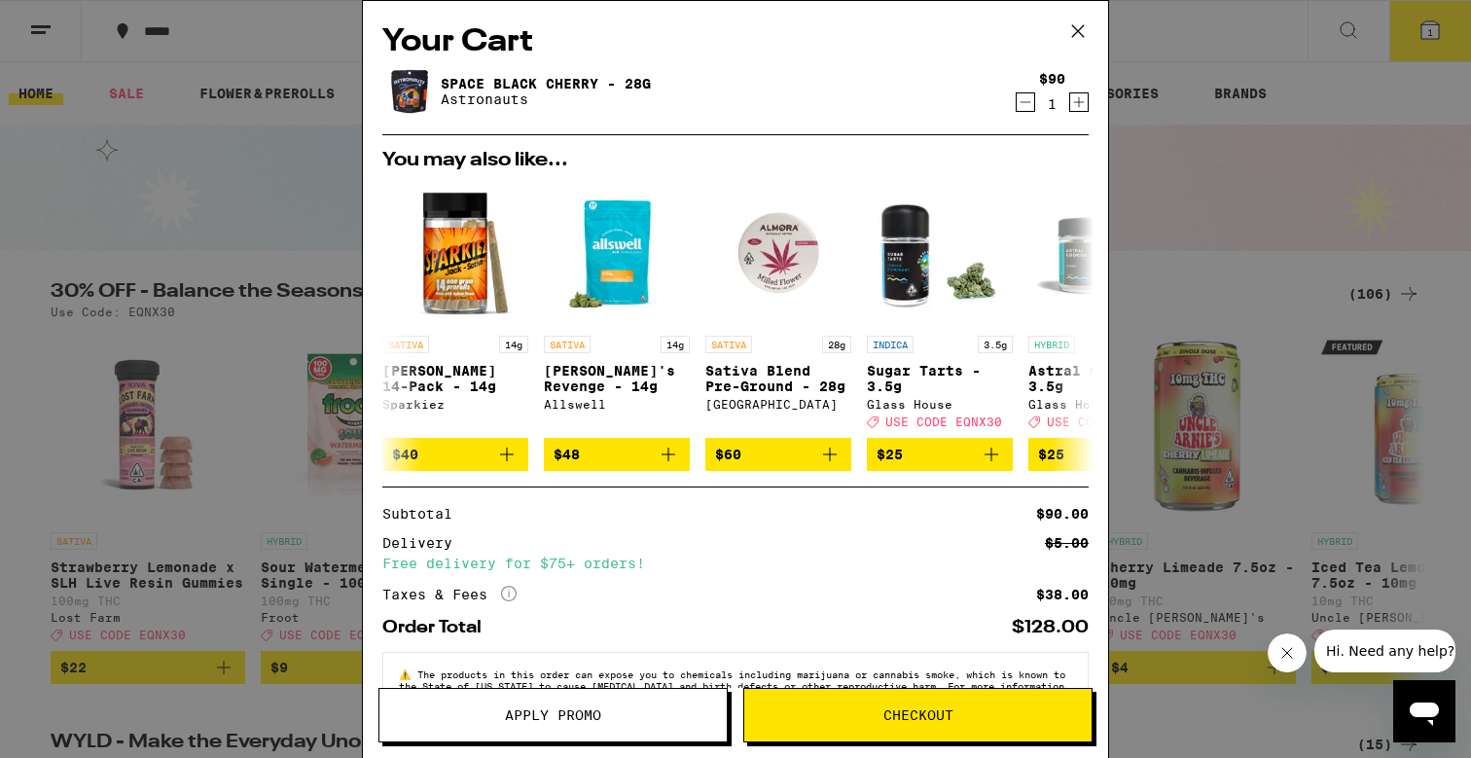
click at [1086, 30] on icon at bounding box center [1078, 31] width 29 height 29
click at [1077, 30] on icon at bounding box center [1078, 31] width 12 height 12
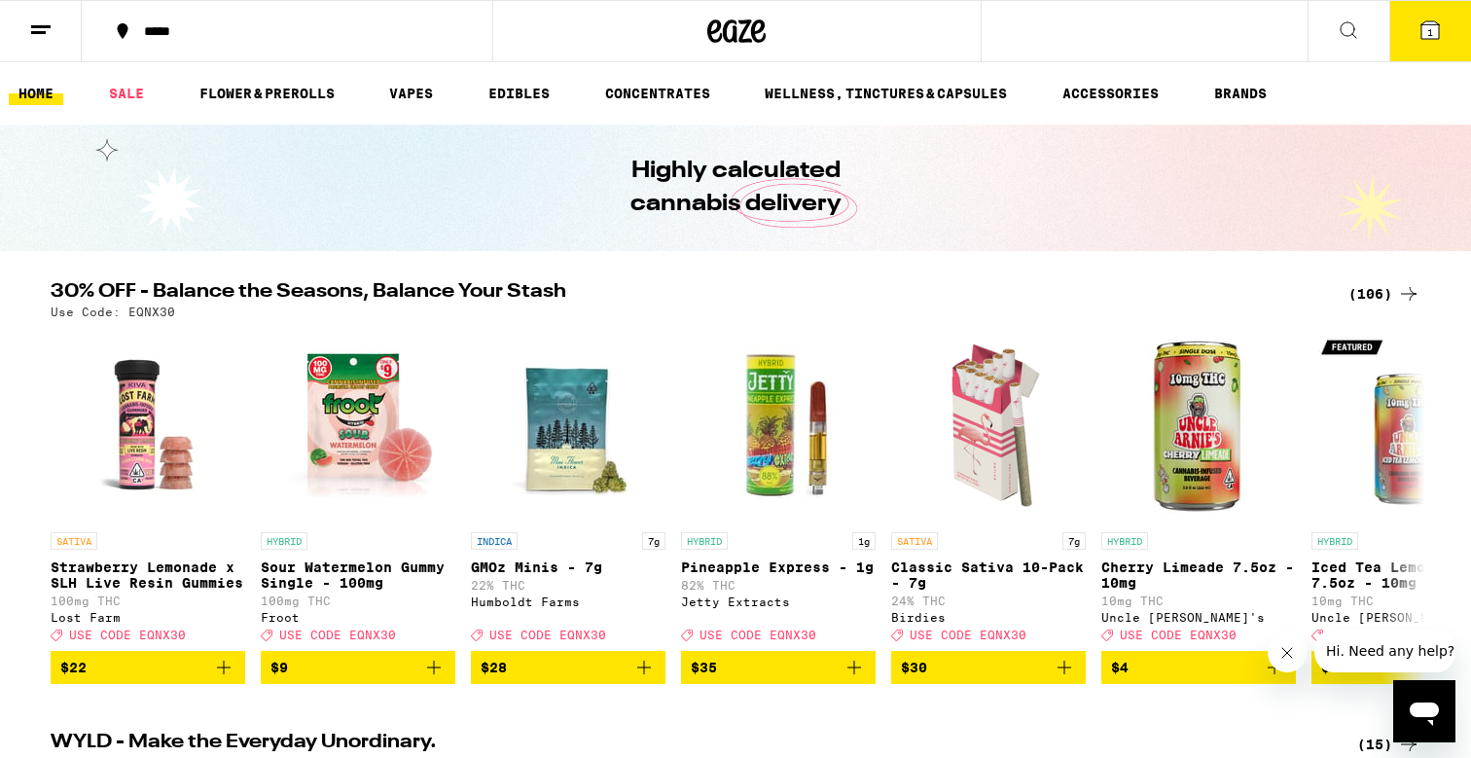
click at [1405, 27] on button "1" at bounding box center [1431, 31] width 82 height 60
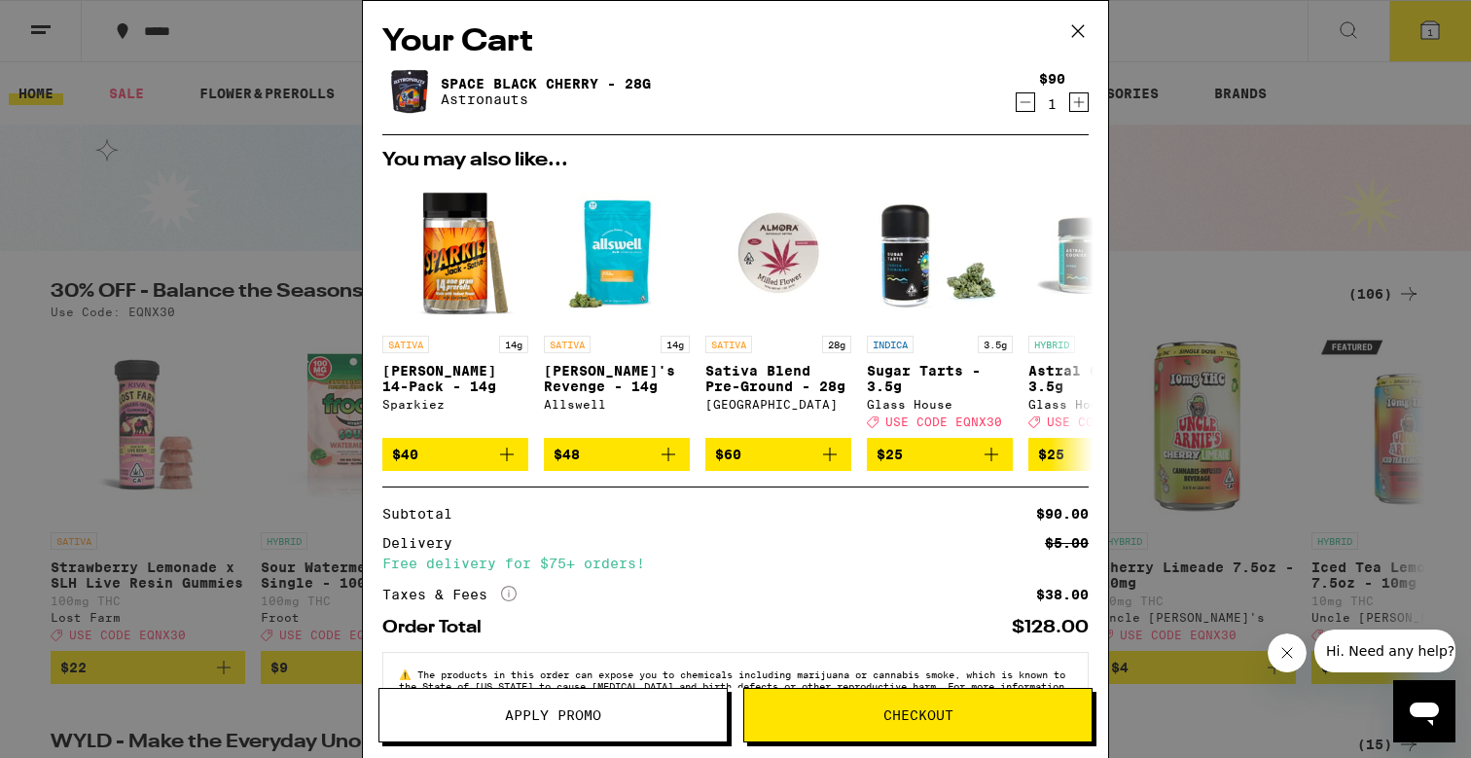
click at [1080, 34] on icon at bounding box center [1078, 31] width 29 height 29
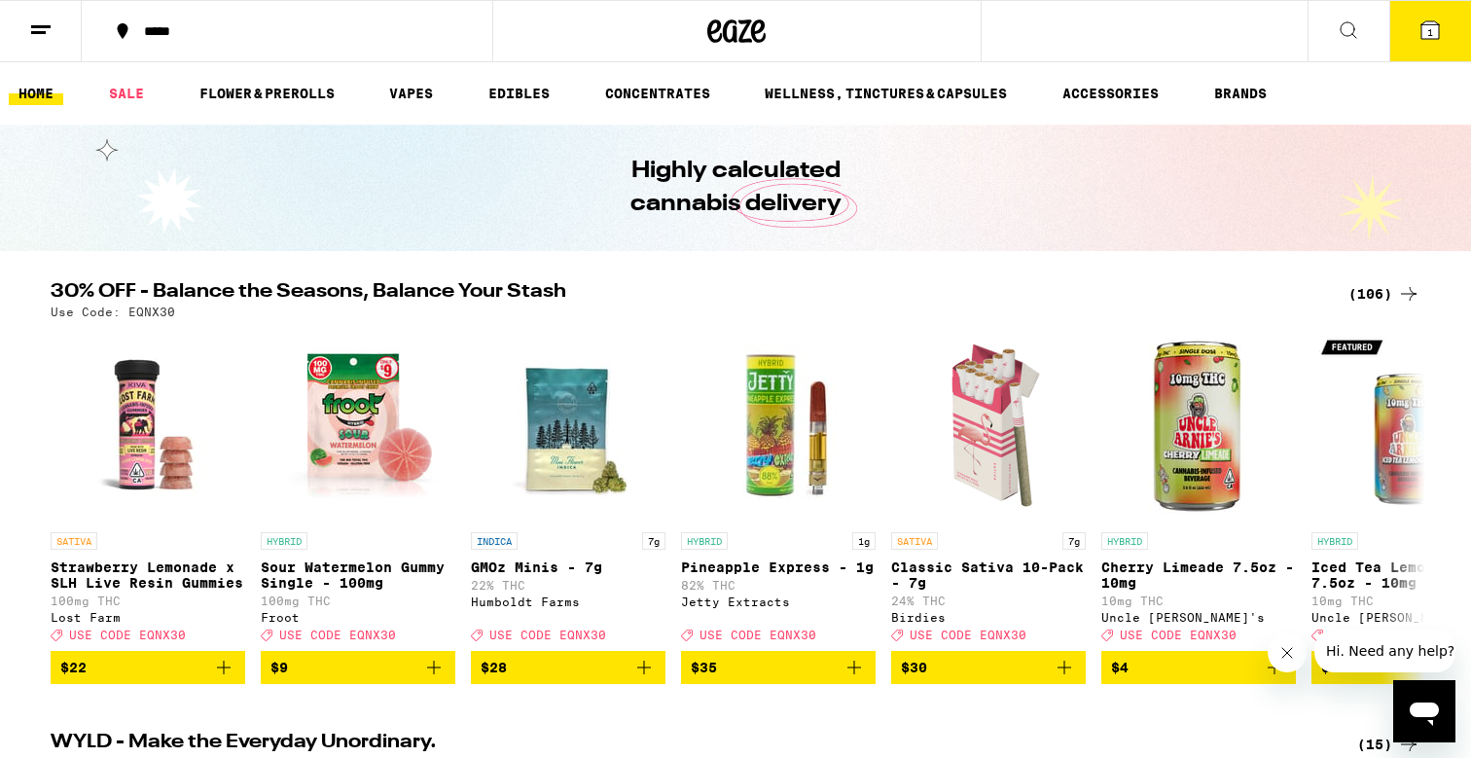
click at [72, 32] on button at bounding box center [41, 31] width 82 height 61
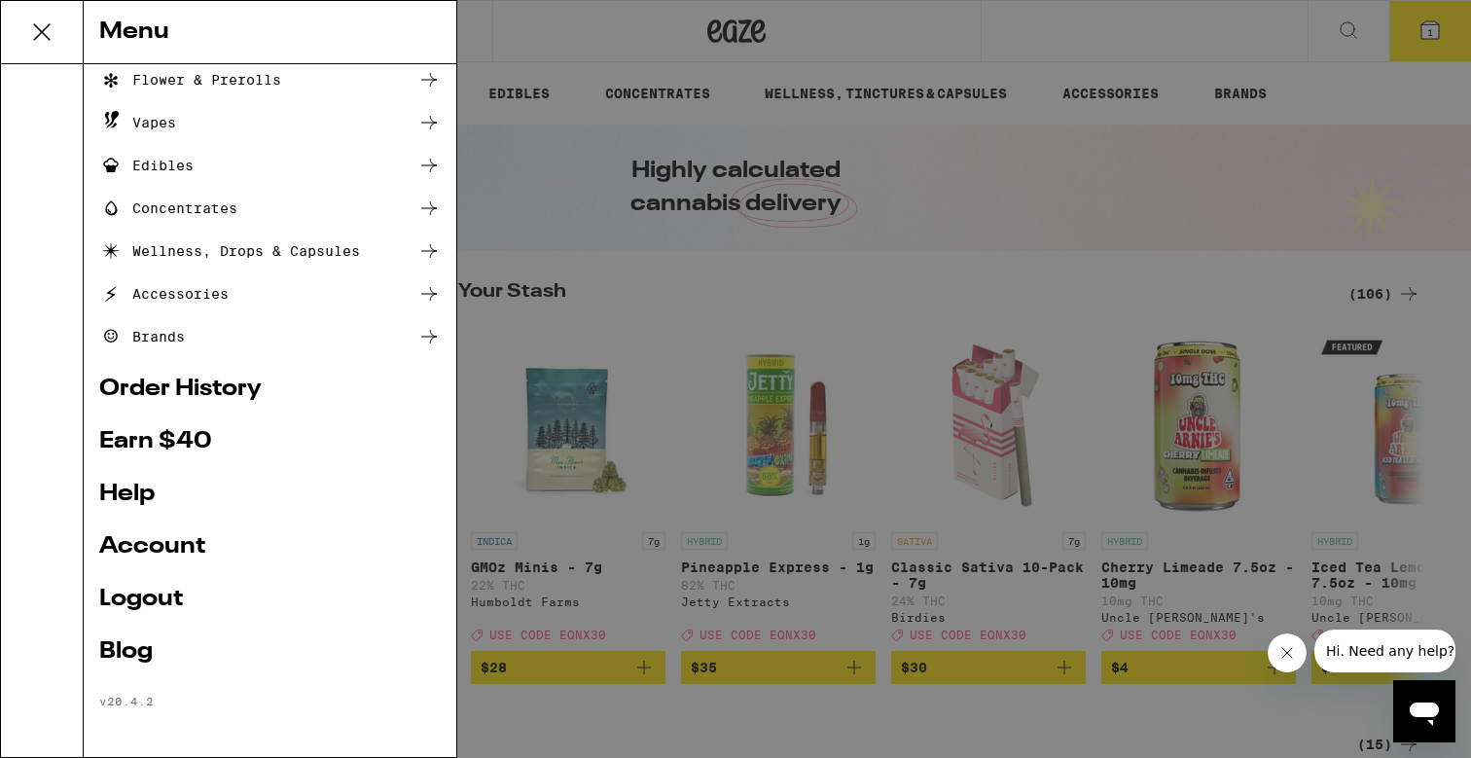
scroll to position [136, 0]
click at [157, 542] on link "Account" at bounding box center [270, 546] width 342 height 23
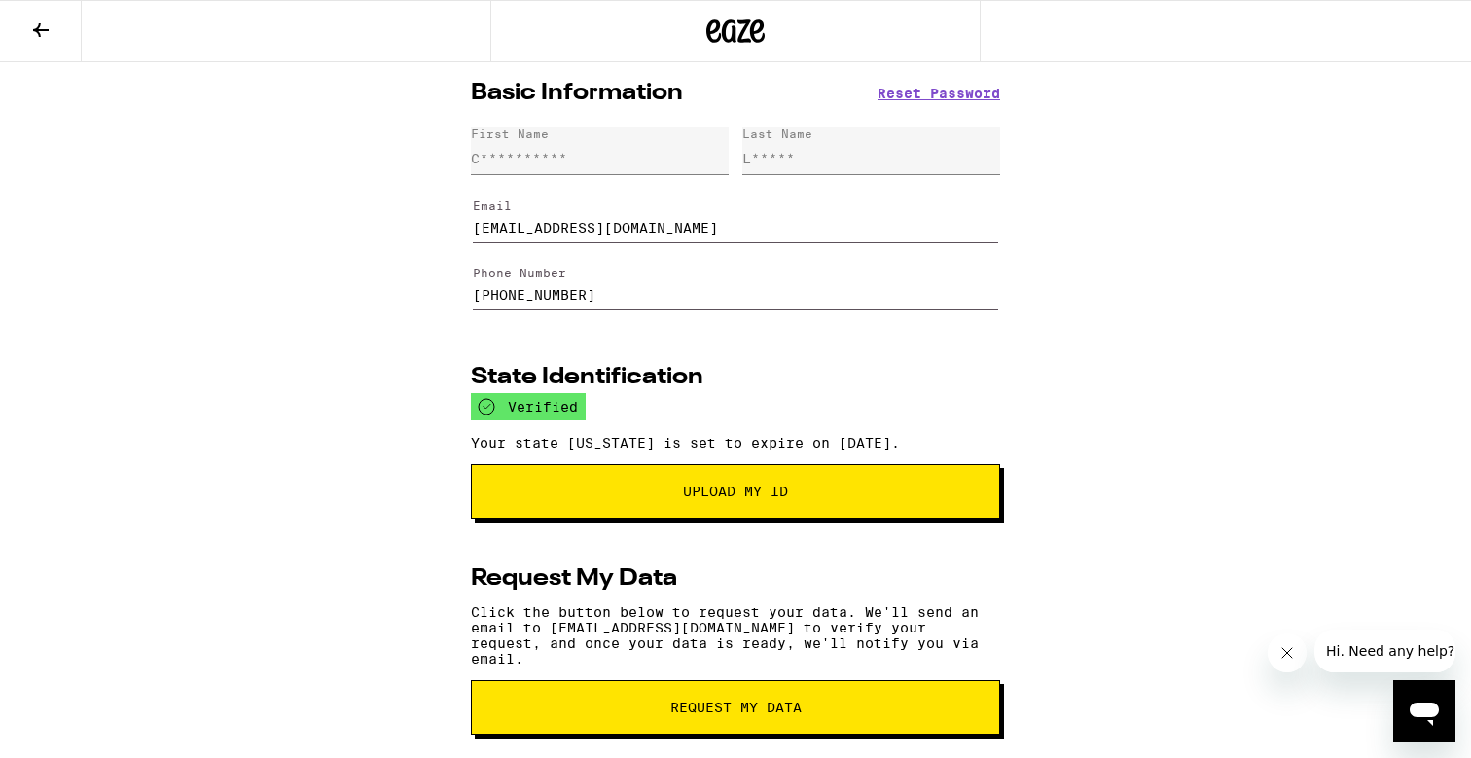
click at [54, 33] on button at bounding box center [41, 31] width 82 height 61
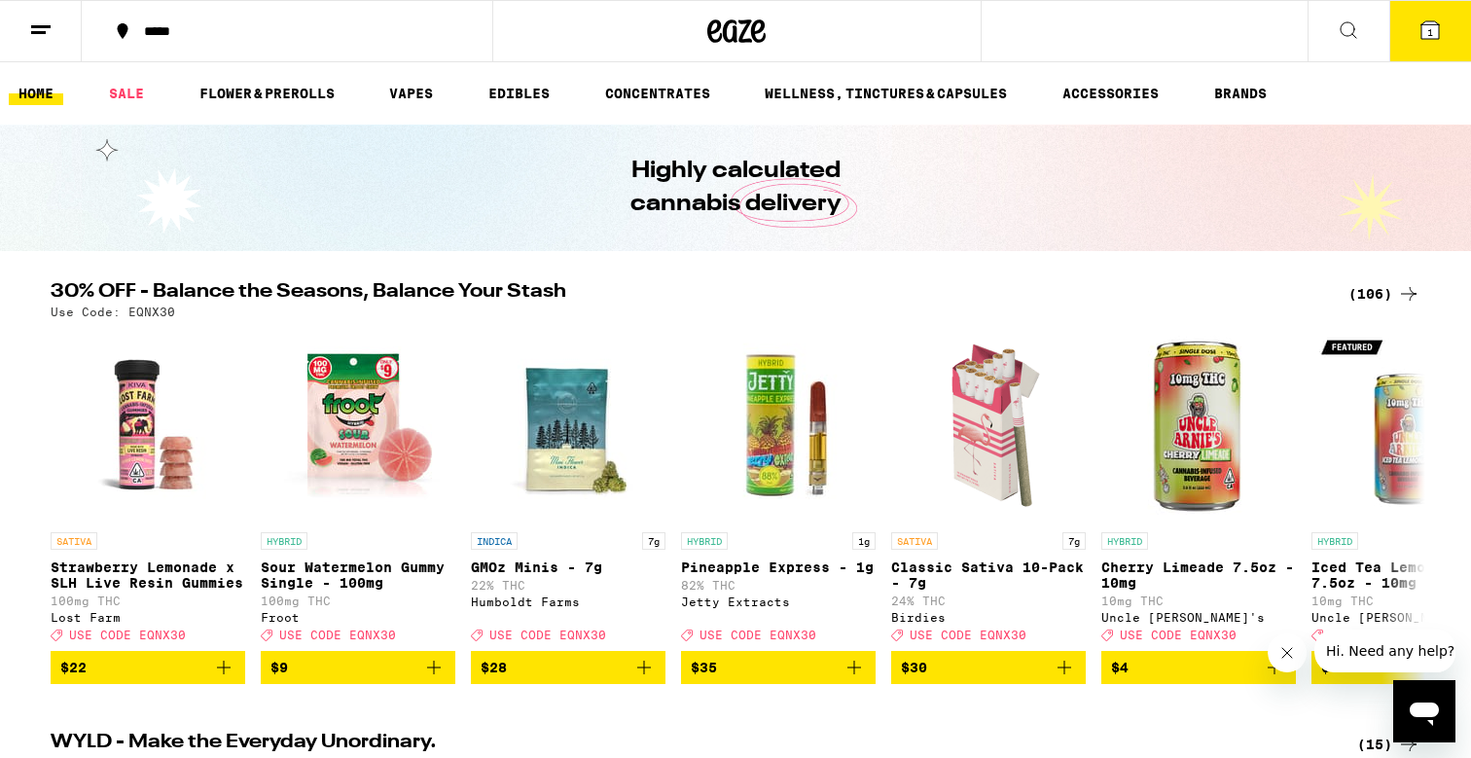
click at [28, 23] on button at bounding box center [41, 31] width 82 height 61
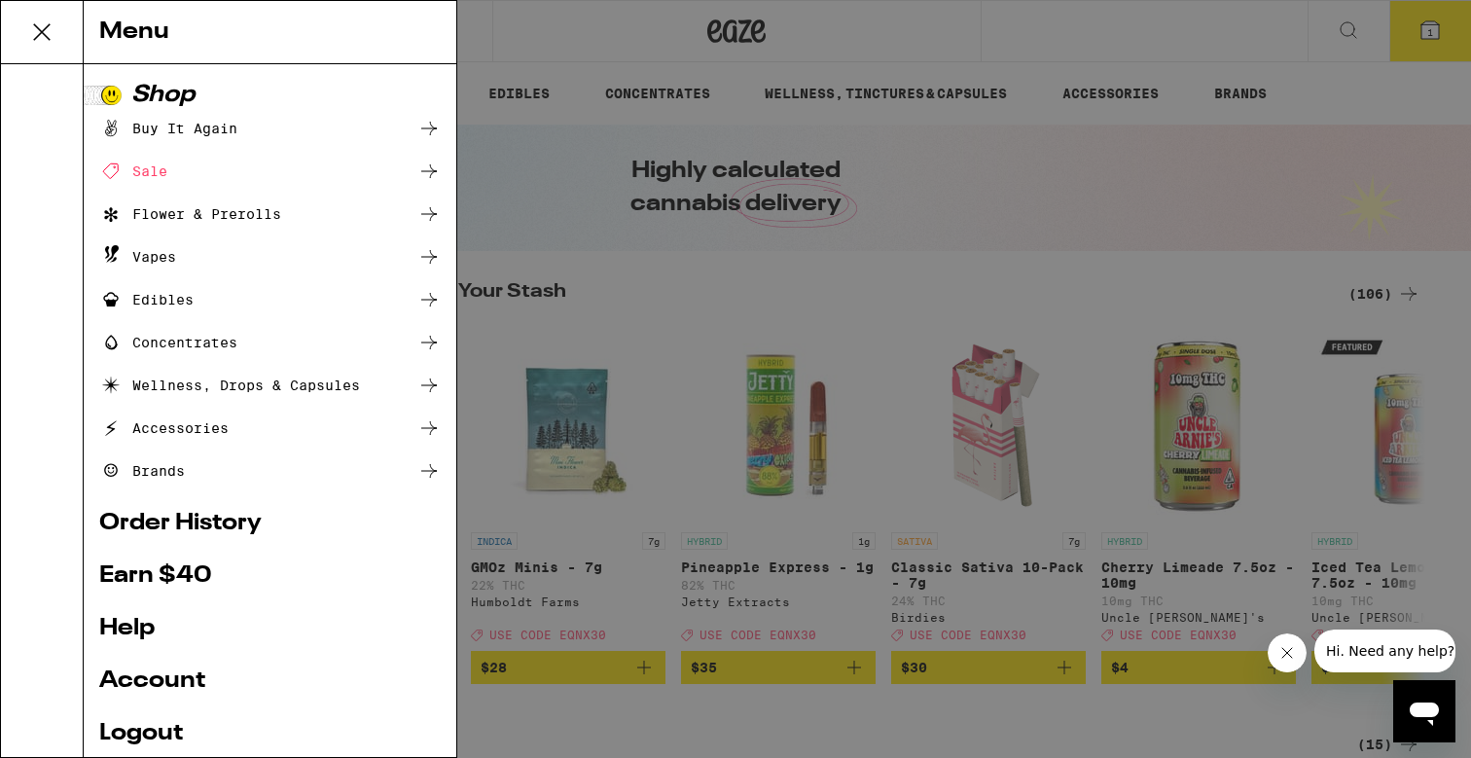
click at [176, 528] on link "Order History" at bounding box center [270, 523] width 342 height 23
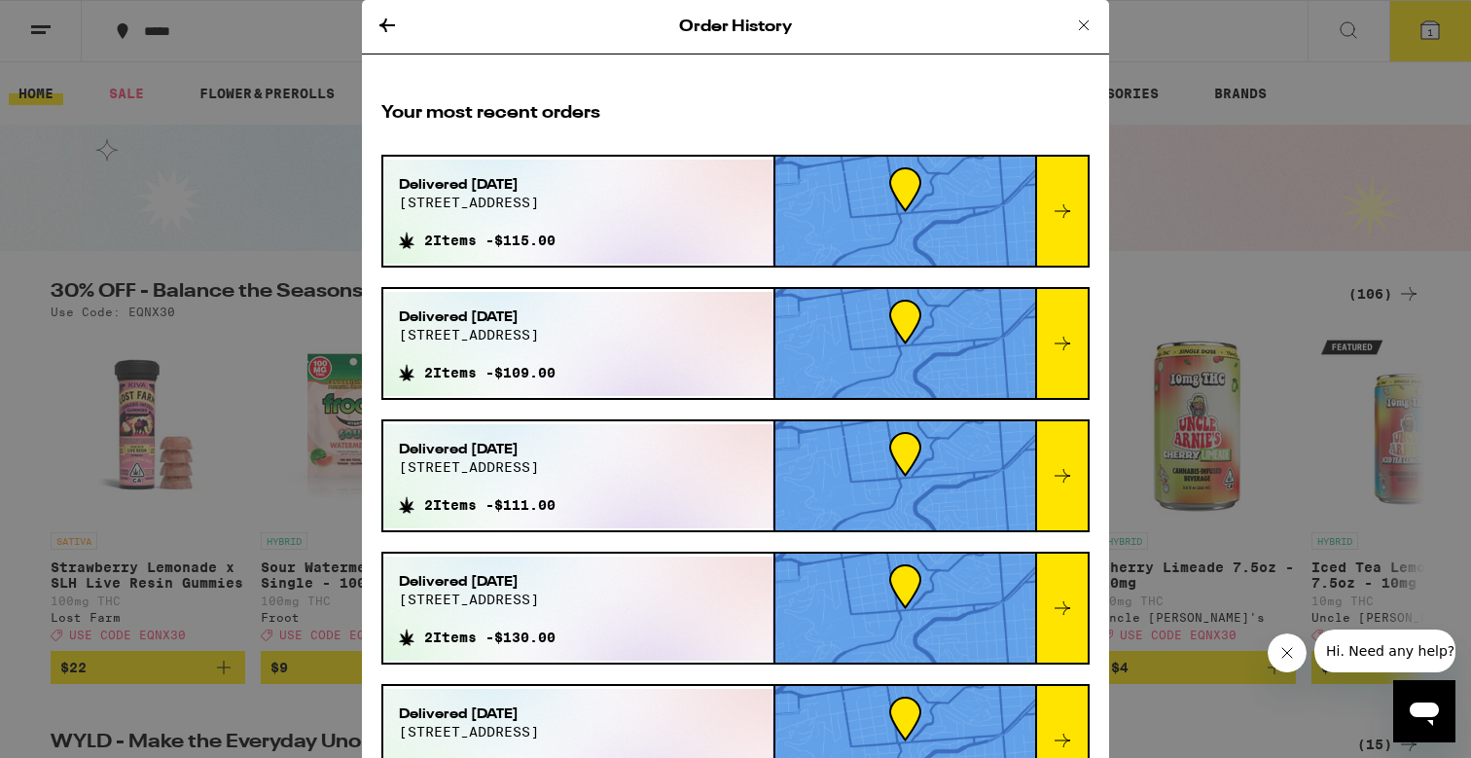
click at [383, 20] on icon at bounding box center [387, 25] width 23 height 23
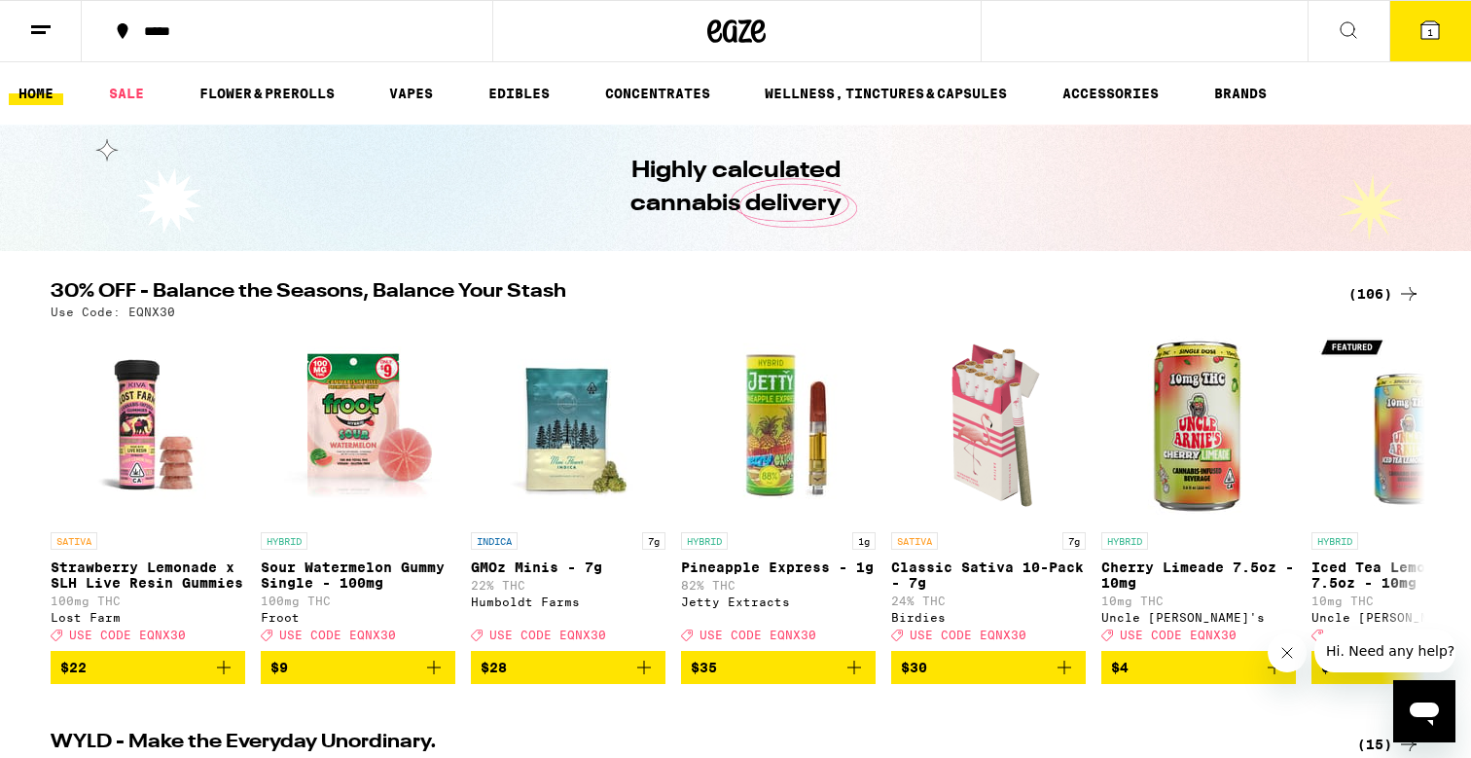
click at [1420, 28] on icon at bounding box center [1430, 29] width 23 height 23
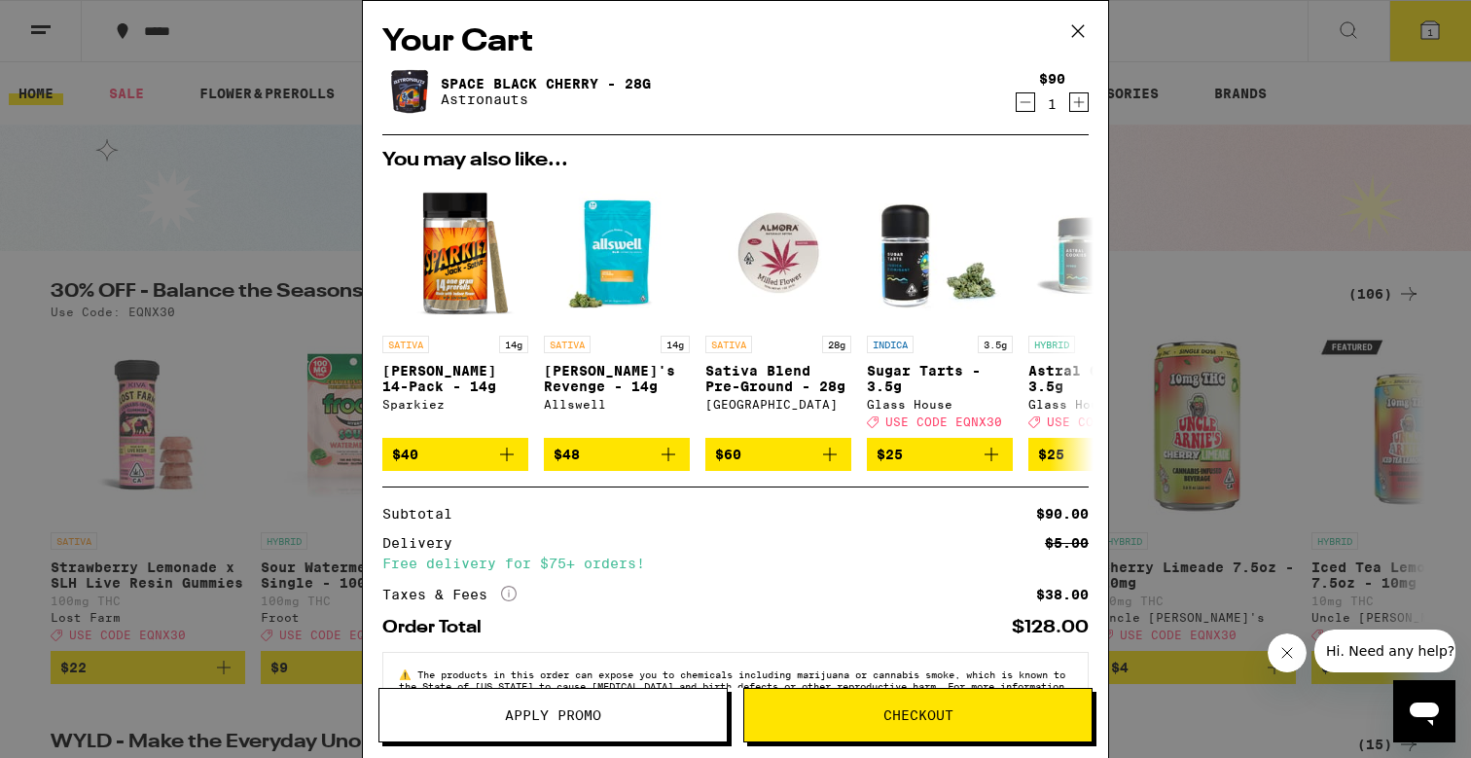
click at [570, 727] on button "Apply Promo" at bounding box center [553, 715] width 349 height 54
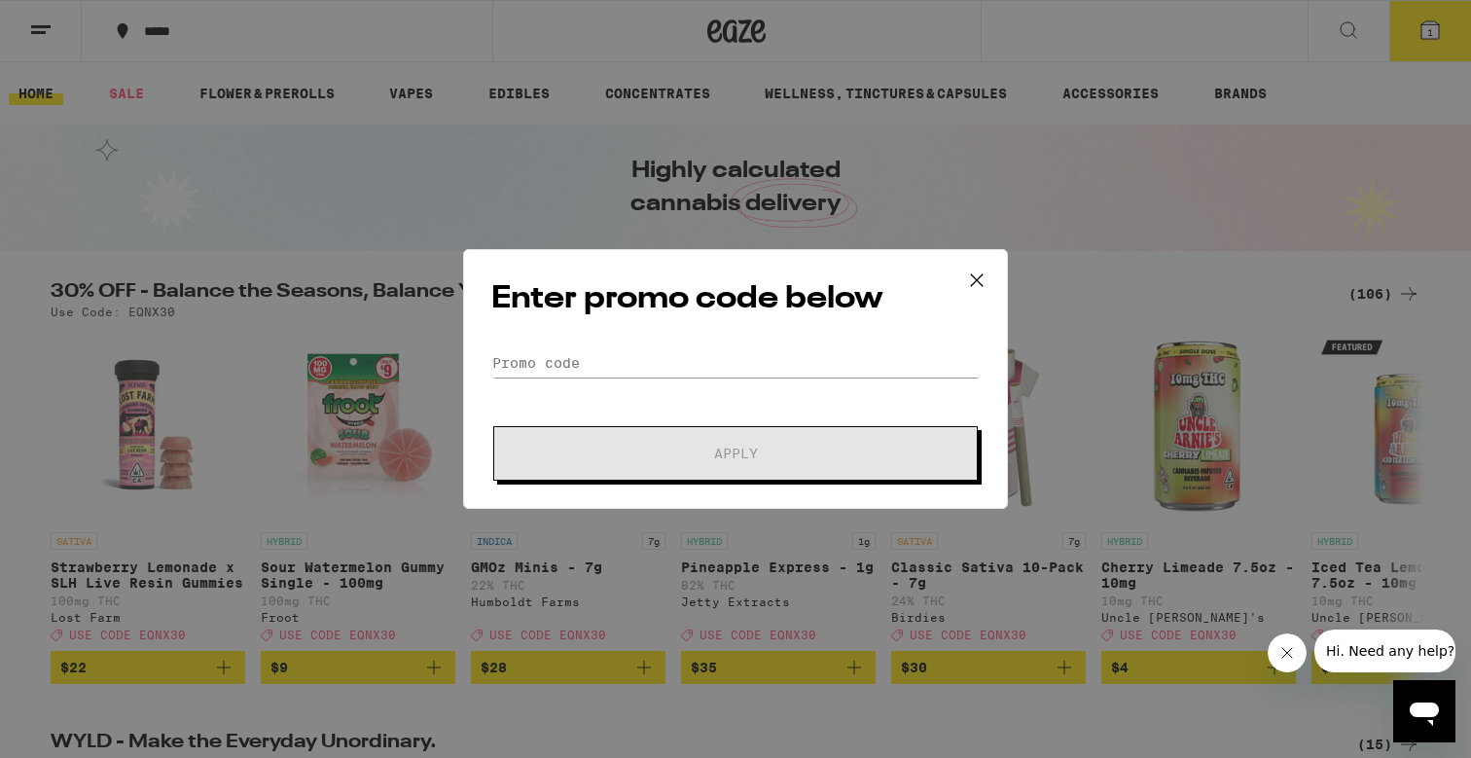
click at [980, 278] on icon at bounding box center [977, 280] width 29 height 29
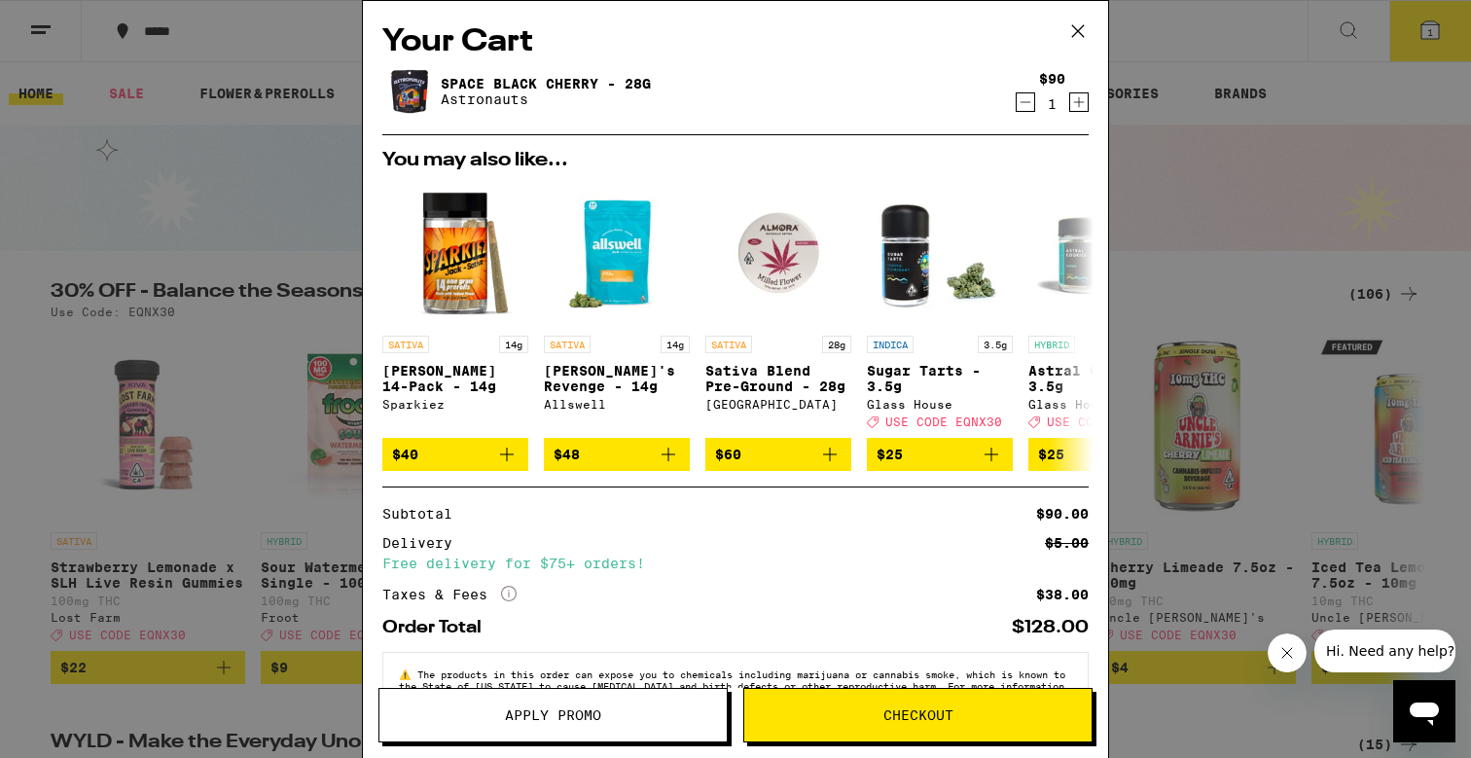
click at [840, 716] on span "Checkout" at bounding box center [918, 715] width 347 height 14
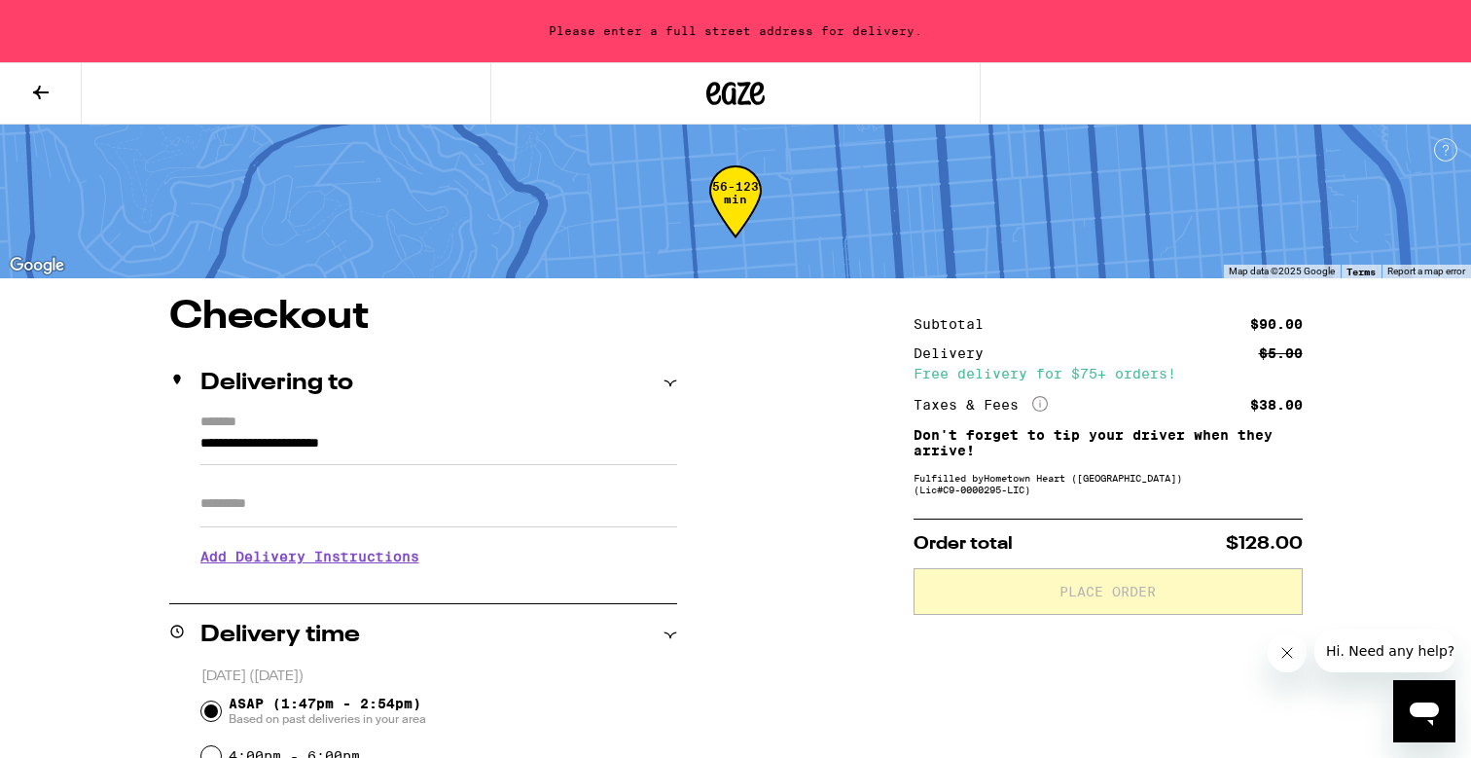
click at [244, 450] on input "**********" at bounding box center [438, 448] width 477 height 33
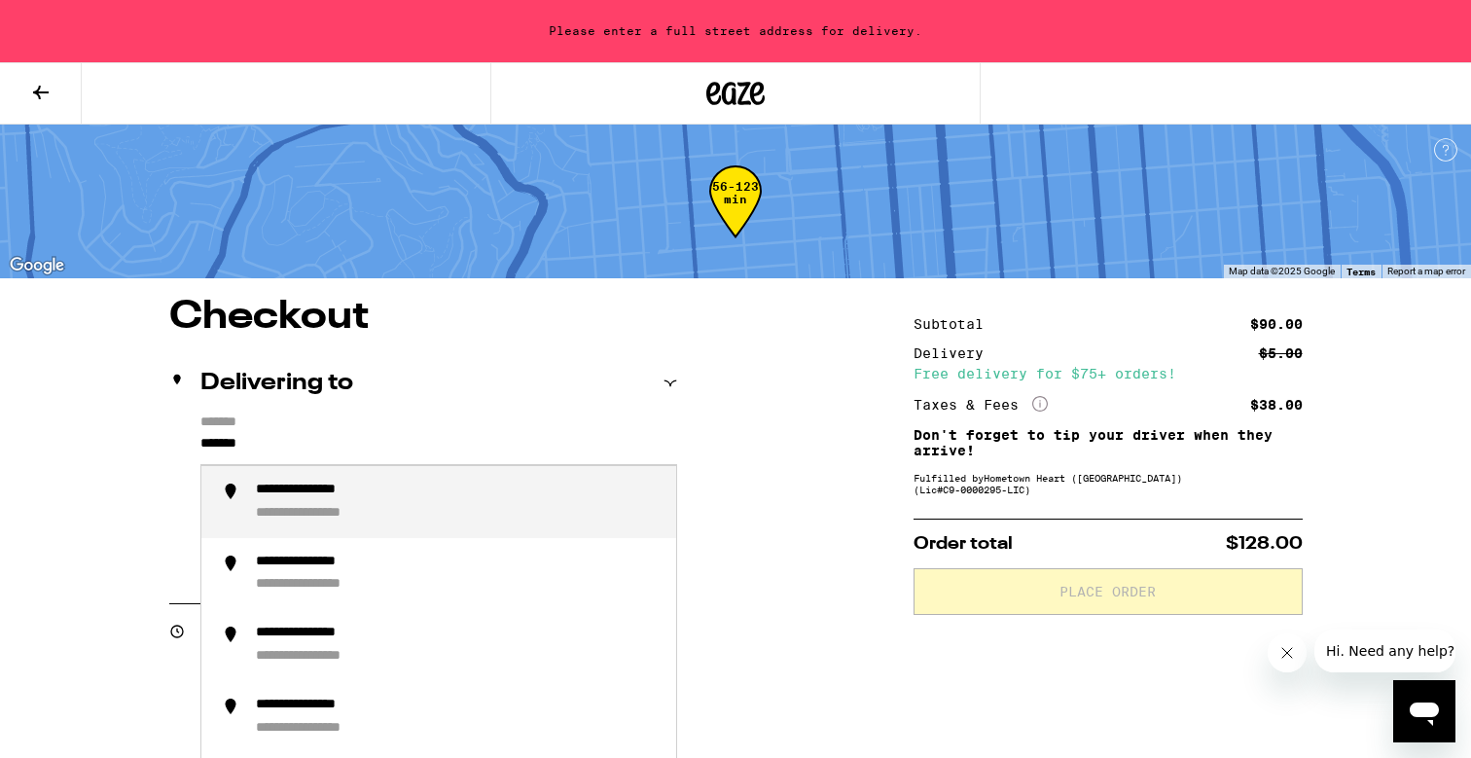
click at [376, 495] on div "**********" at bounding box center [326, 491] width 141 height 18
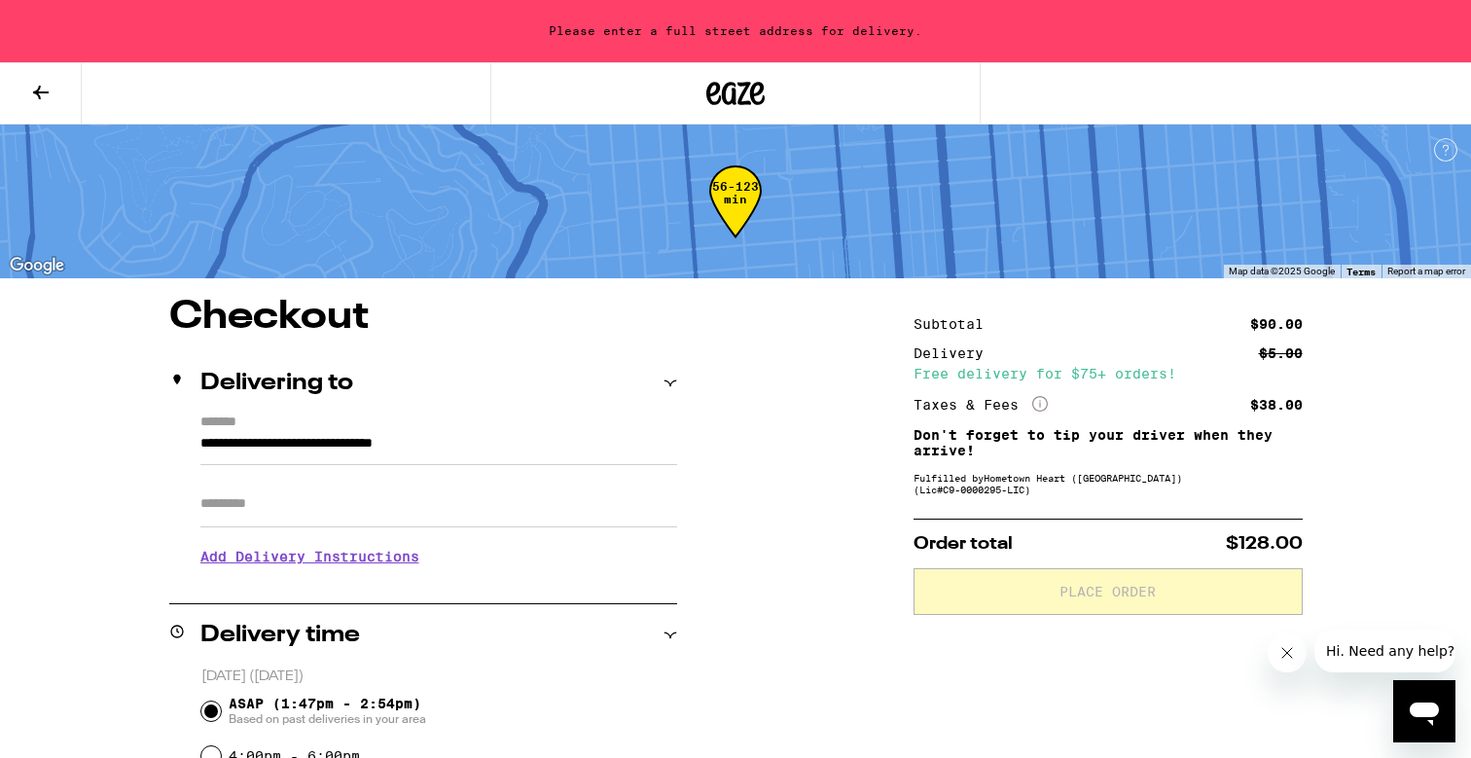
type input "**********"
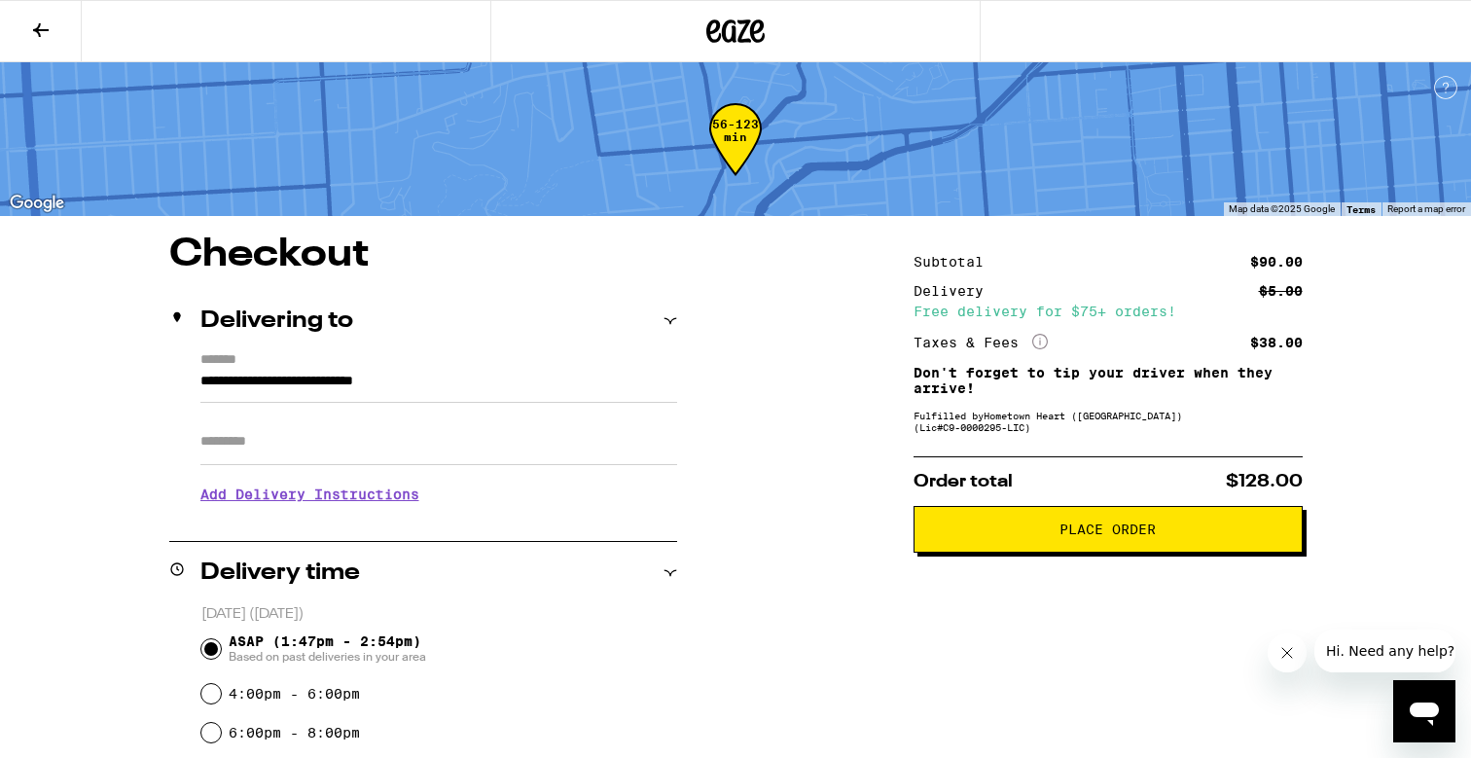
click at [986, 536] on span "Place Order" at bounding box center [1108, 530] width 356 height 14
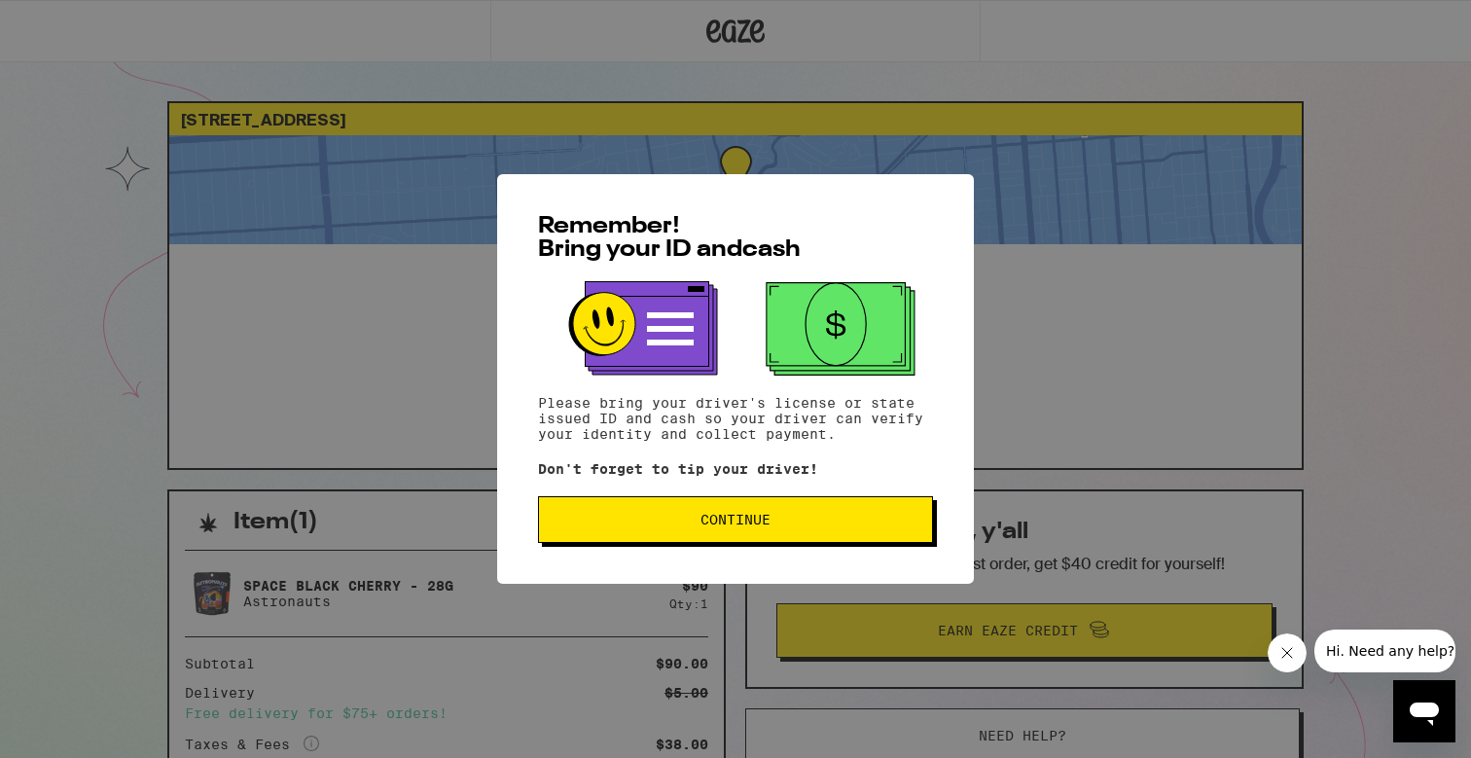
click at [749, 533] on button "Continue" at bounding box center [735, 519] width 395 height 47
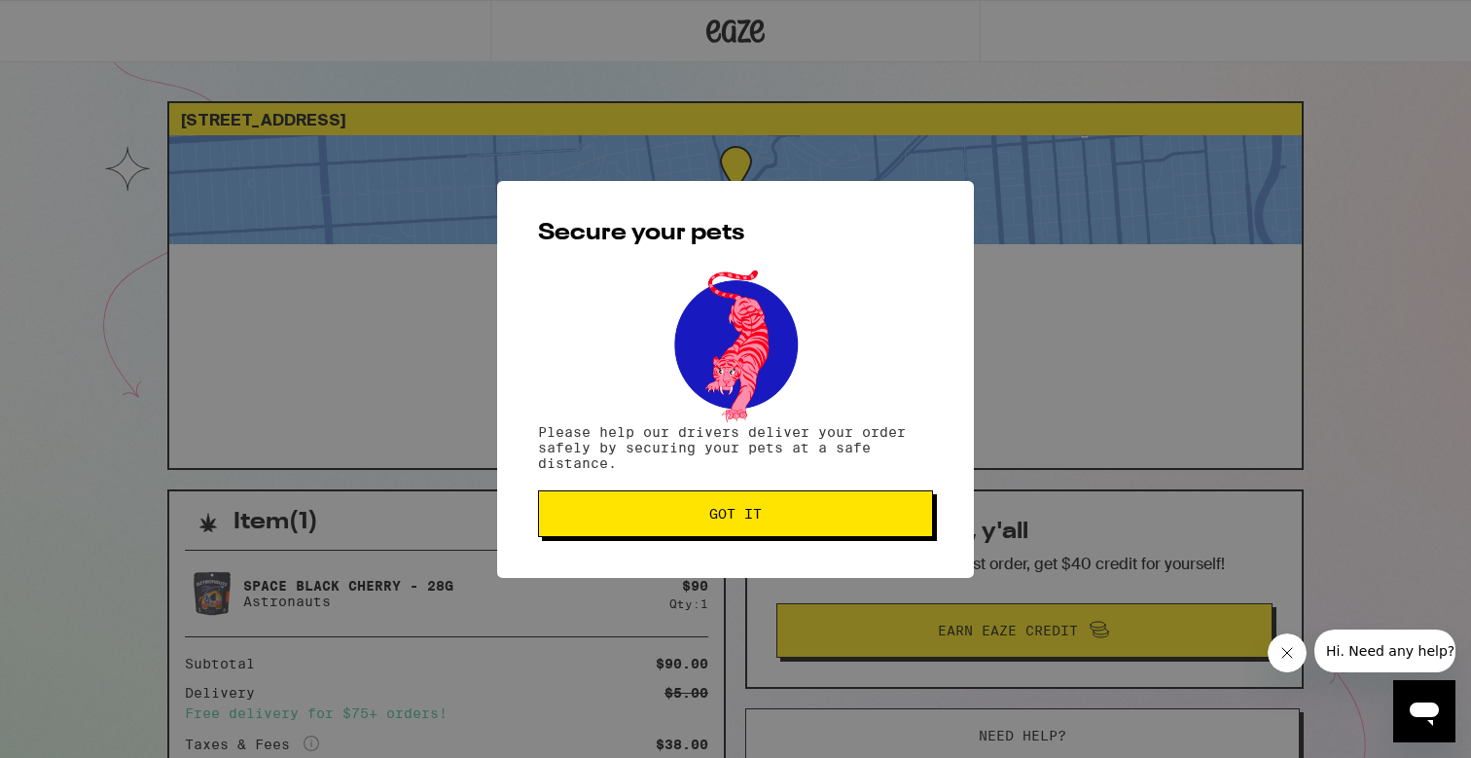
click at [785, 507] on button "Got it" at bounding box center [735, 513] width 395 height 47
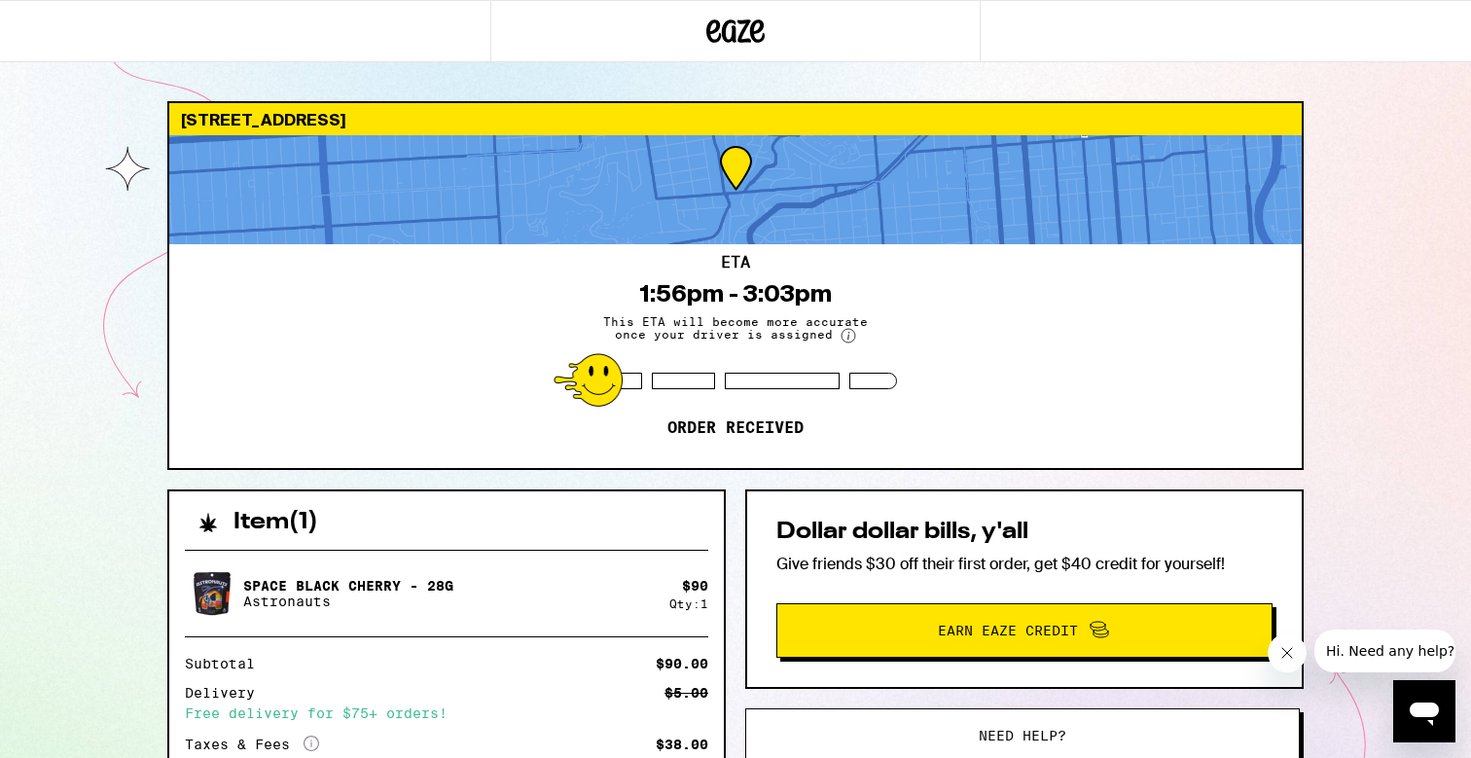
click at [695, 42] on div at bounding box center [735, 31] width 490 height 62
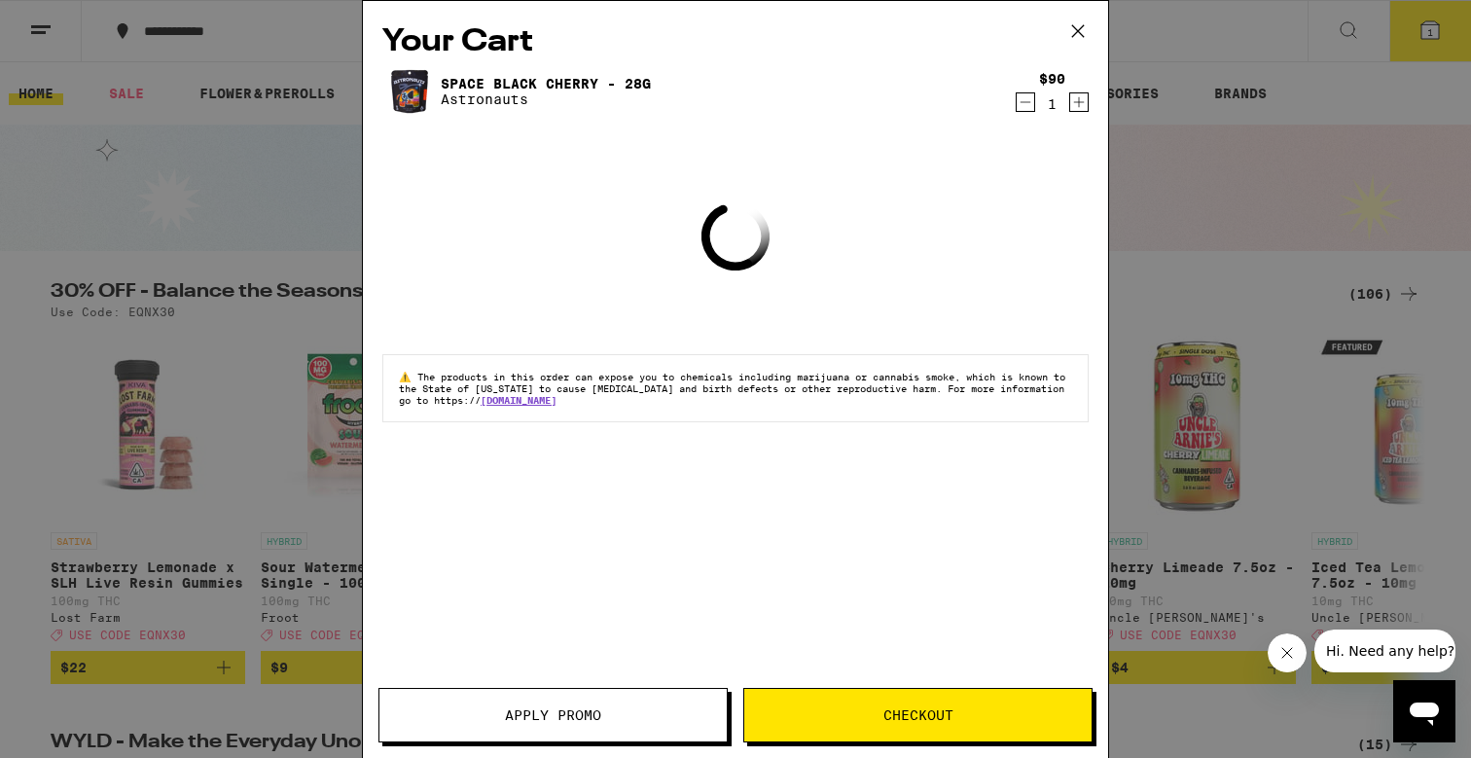
click at [1074, 27] on icon at bounding box center [1078, 31] width 12 height 12
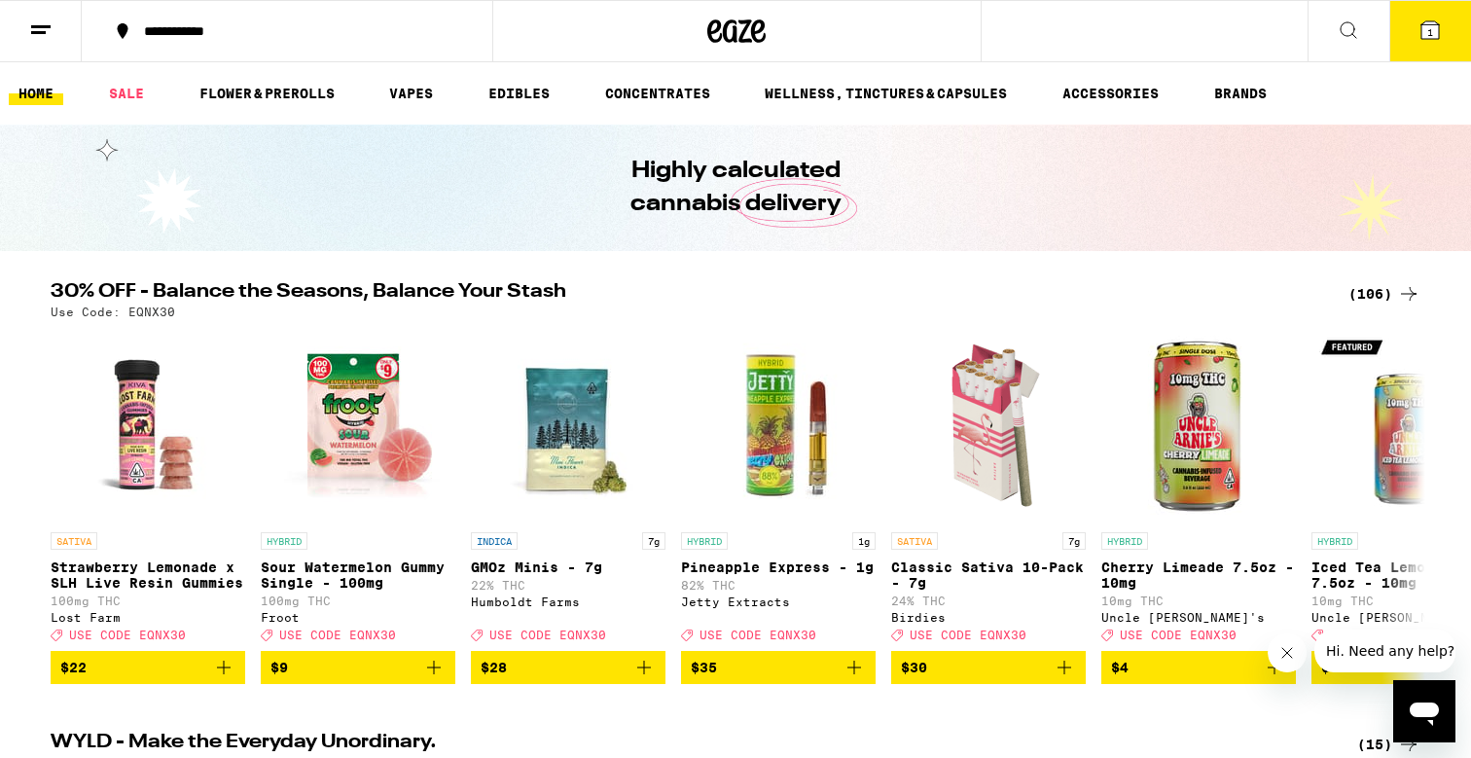
click at [25, 36] on button at bounding box center [41, 31] width 82 height 61
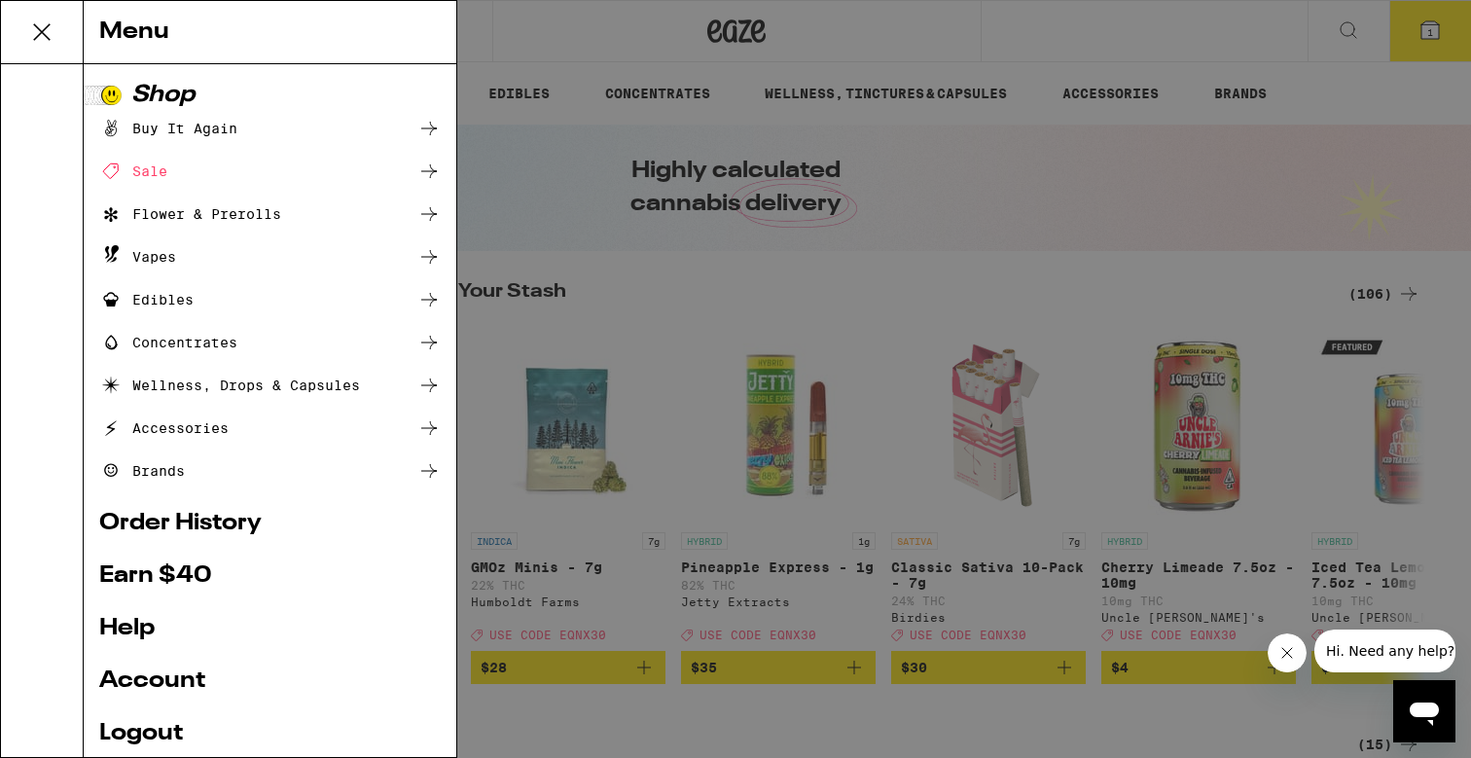
click at [164, 532] on link "Order History" at bounding box center [270, 523] width 342 height 23
